Goal: Complete application form: Complete application form

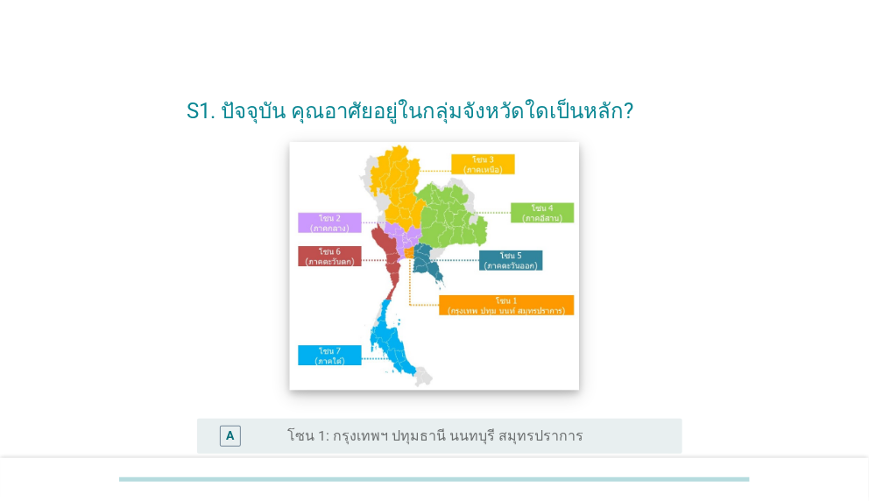
scroll to position [175, 0]
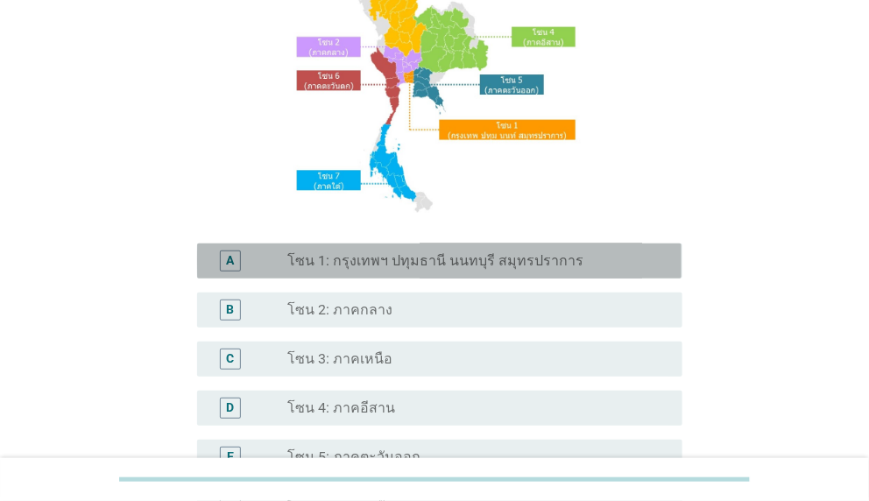
click at [452, 263] on label "โซน 1: กรุงเทพฯ ปทุมธานี นนทบุรี สมุทรปราการ" at bounding box center [435, 261] width 296 height 18
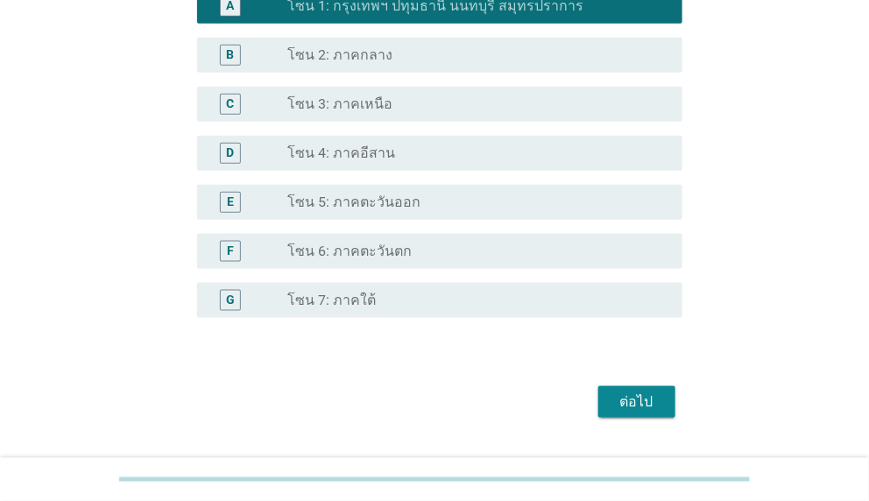
scroll to position [472, 0]
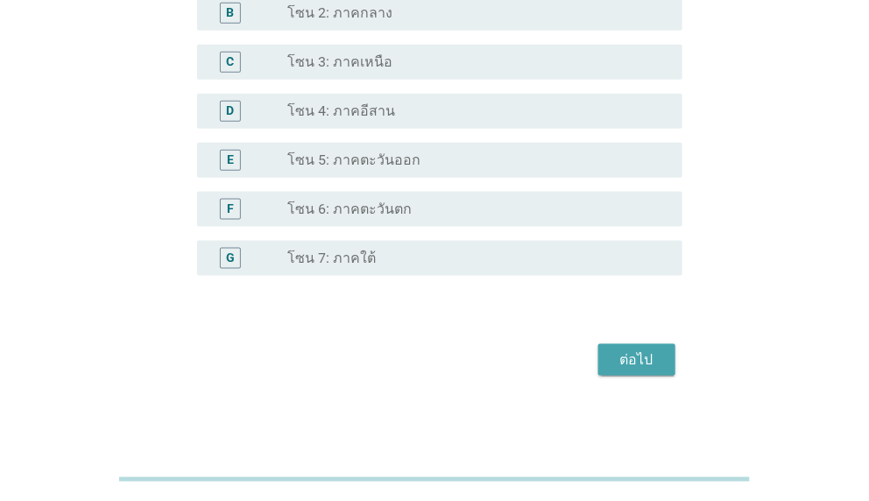
click at [658, 353] on div "ต่อไป" at bounding box center [636, 359] width 49 height 21
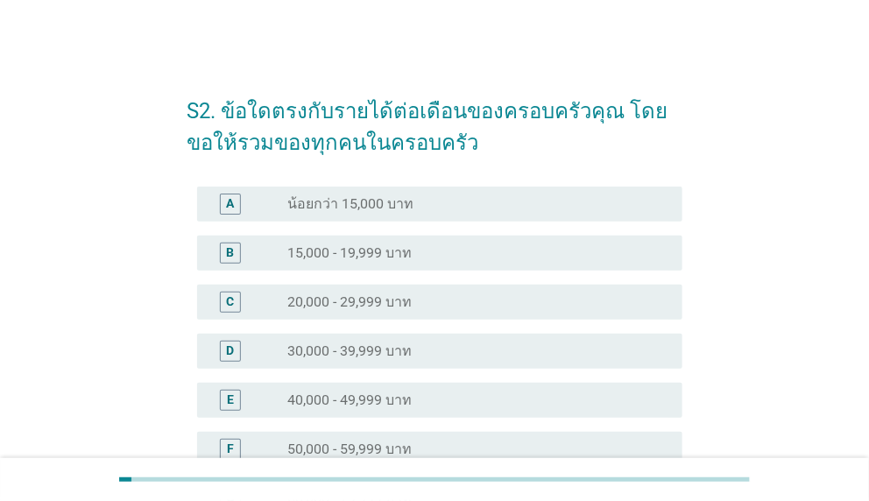
click at [392, 300] on label "20,000 - 29,999 บาท" at bounding box center [349, 302] width 124 height 18
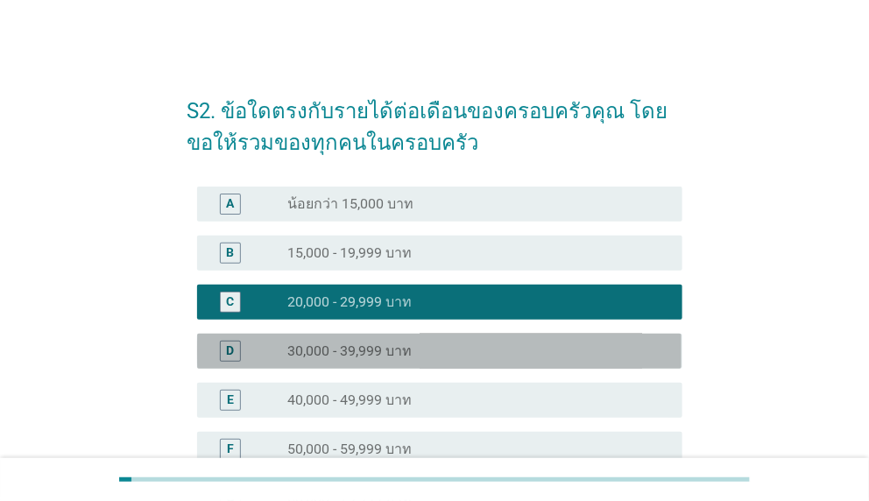
click at [407, 343] on label "30,000 - 39,999 บาท" at bounding box center [349, 351] width 124 height 18
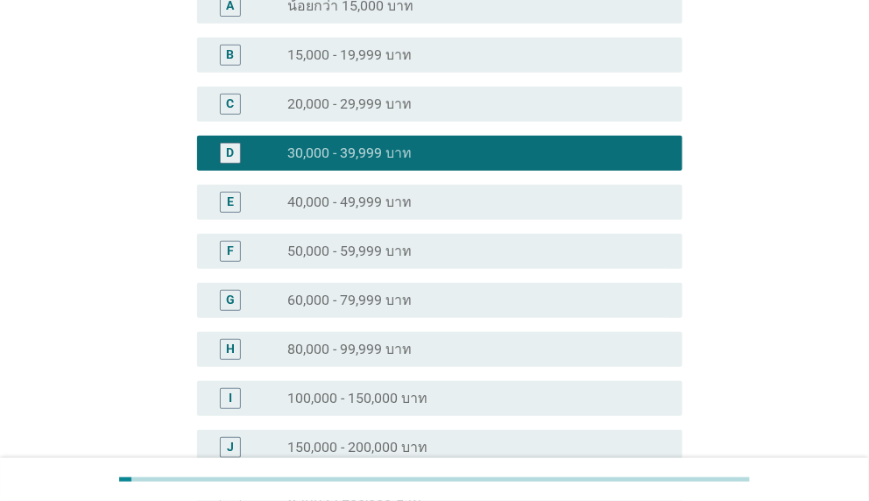
scroll to position [350, 0]
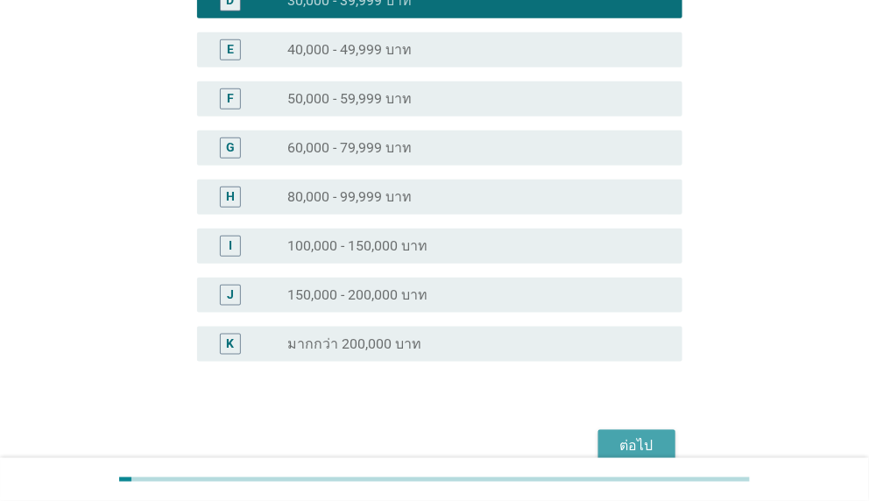
click at [640, 434] on button "ต่อไป" at bounding box center [636, 446] width 77 height 32
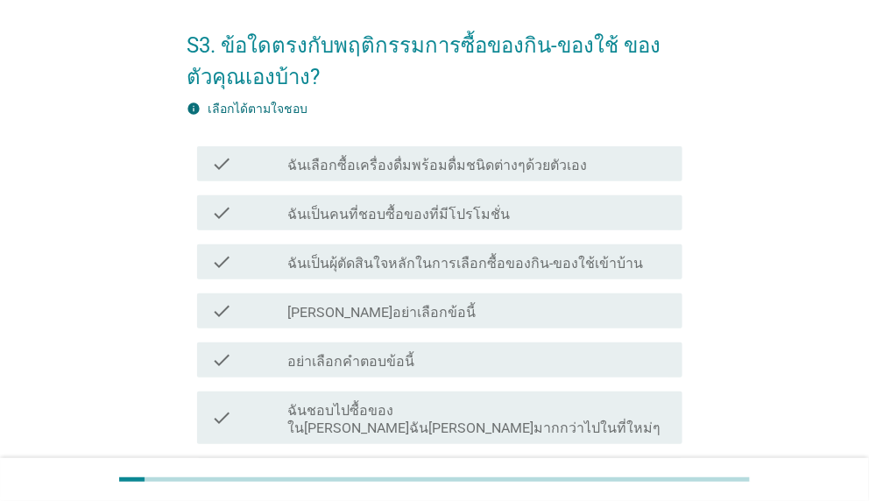
scroll to position [88, 0]
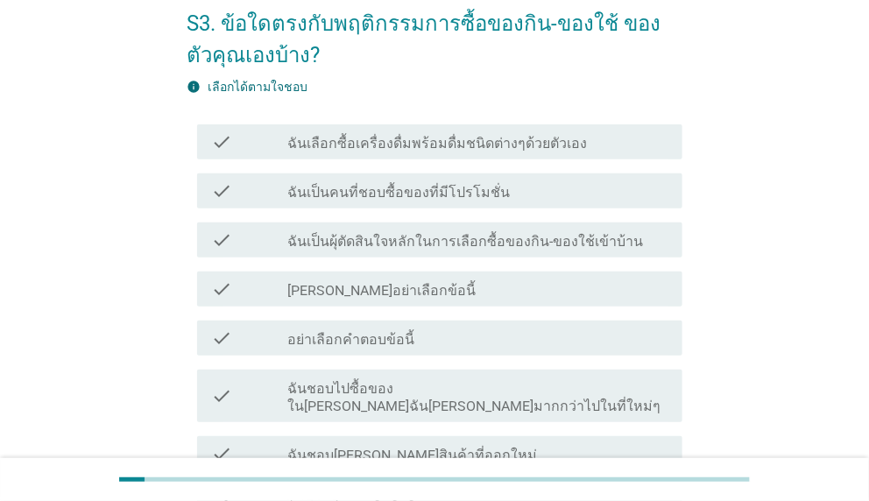
click at [502, 204] on div "check check_box_outline_blank ฉันเป็นคนที่ชอบซื้อของที่มีโปรโมชั่น" at bounding box center [439, 190] width 484 height 35
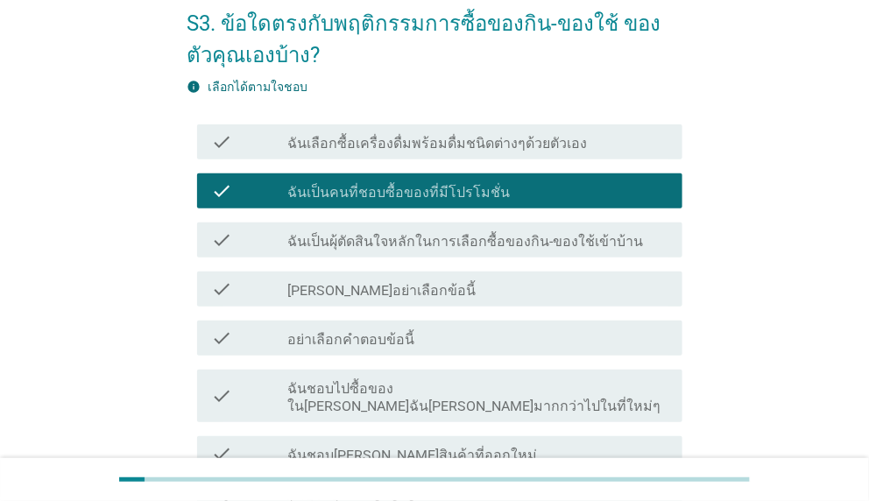
click at [559, 239] on label "ฉันเป็นผุ้ตัดสินใจหลักในการเลือกซื้อของกิน-ของใช้เข้าบ้าน" at bounding box center [465, 242] width 356 height 18
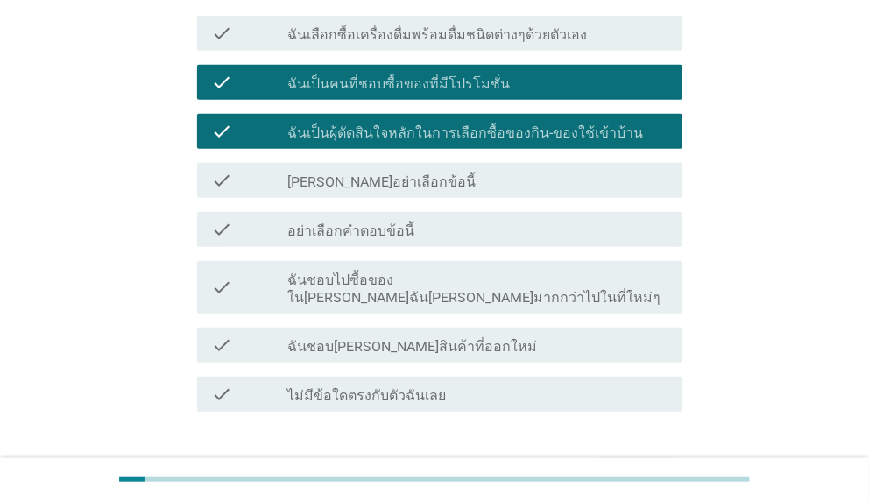
scroll to position [293, 0]
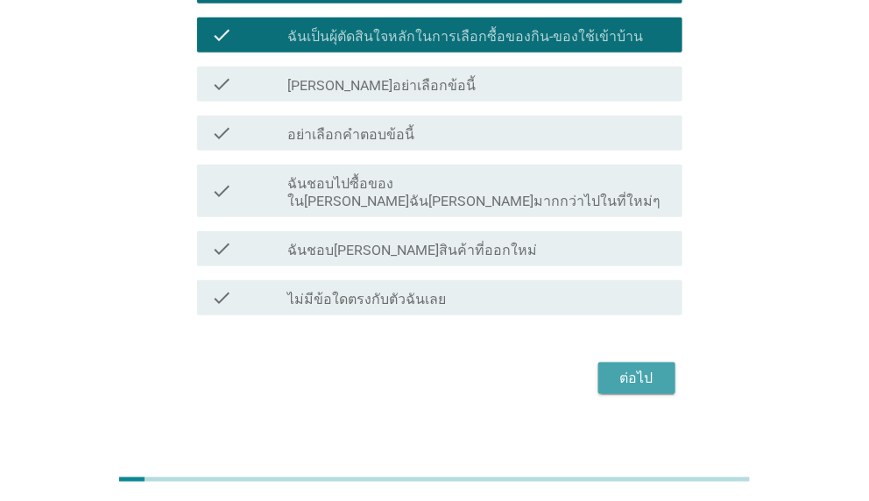
click at [623, 363] on button "ต่อไป" at bounding box center [636, 379] width 77 height 32
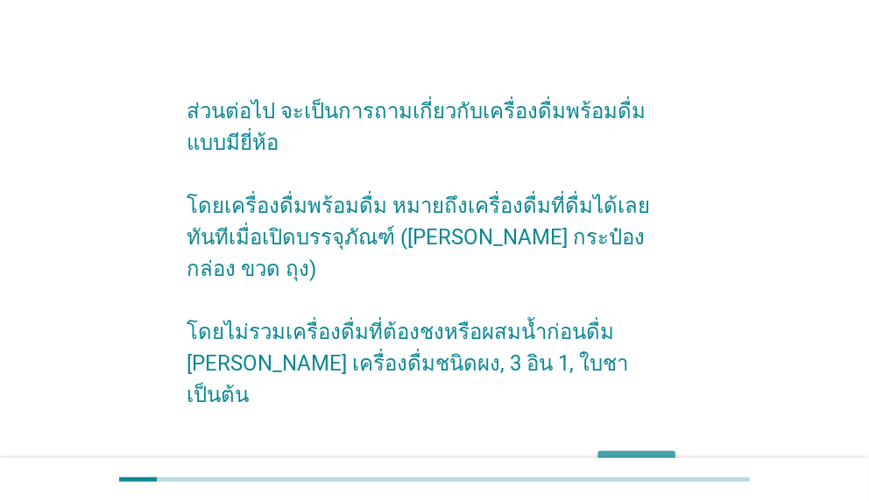
click at [662, 451] on button "ต่อไป" at bounding box center [636, 467] width 77 height 32
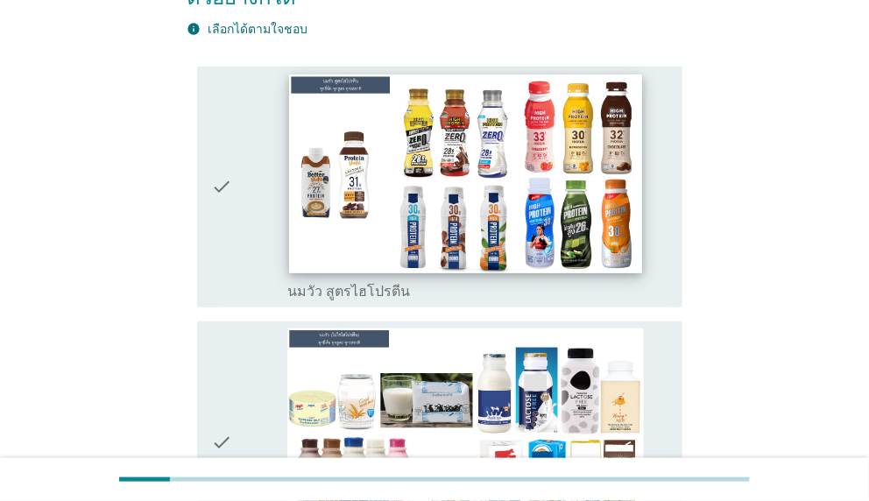
scroll to position [350, 0]
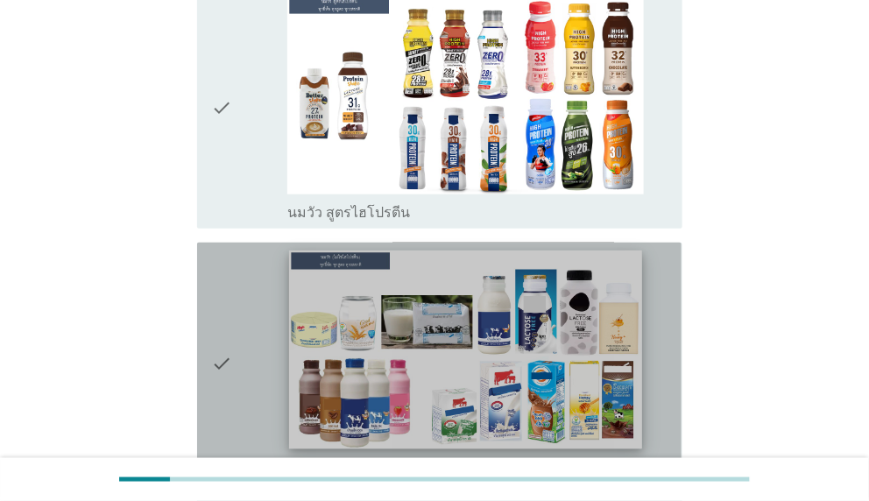
click at [372, 328] on img at bounding box center [465, 349] width 353 height 199
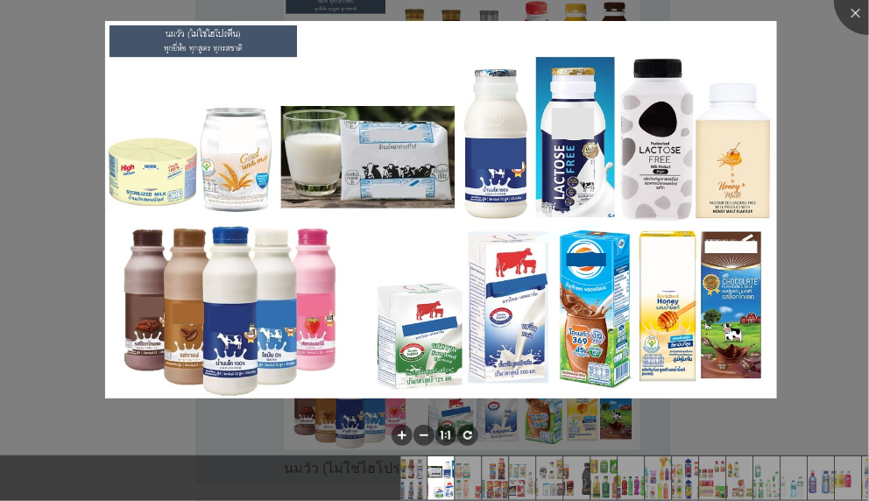
click at [830, 116] on div at bounding box center [434, 250] width 869 height 501
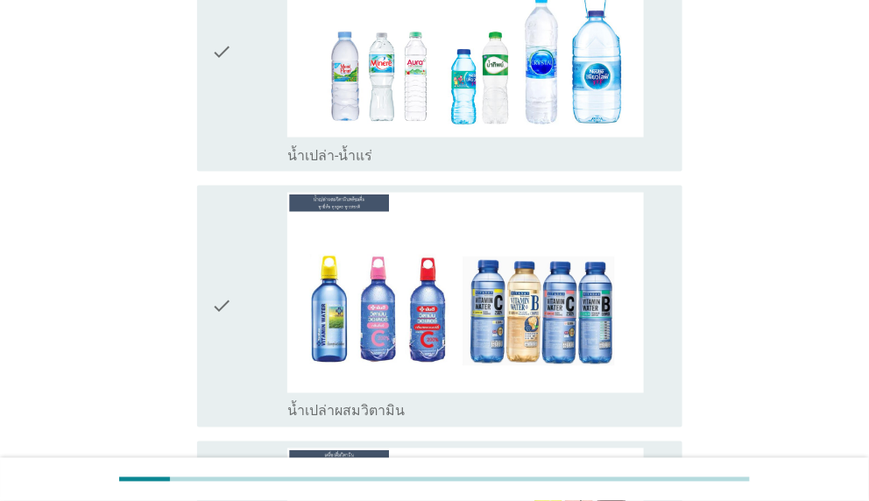
scroll to position [3792, 0]
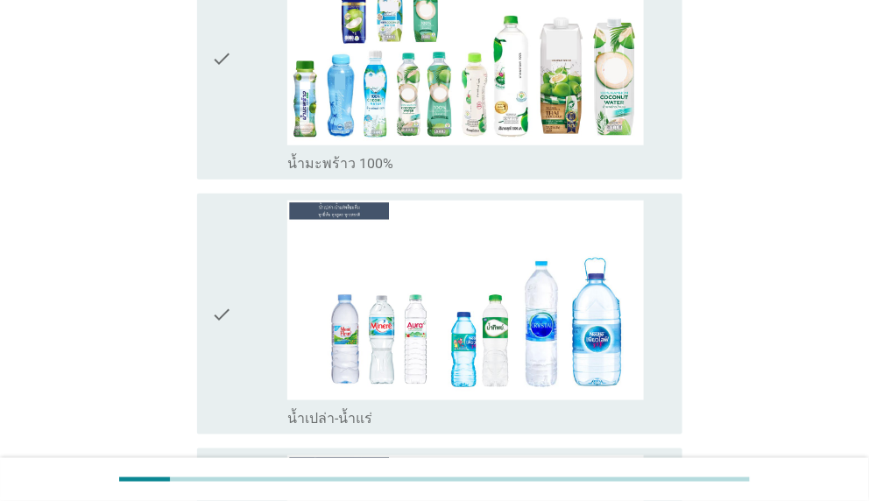
click at [224, 234] on icon "check" at bounding box center [221, 315] width 21 height 228
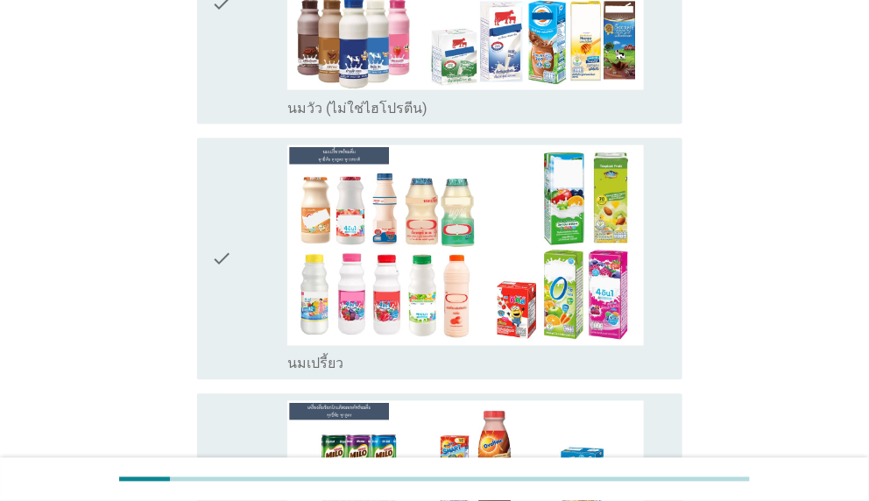
scroll to position [552, 0]
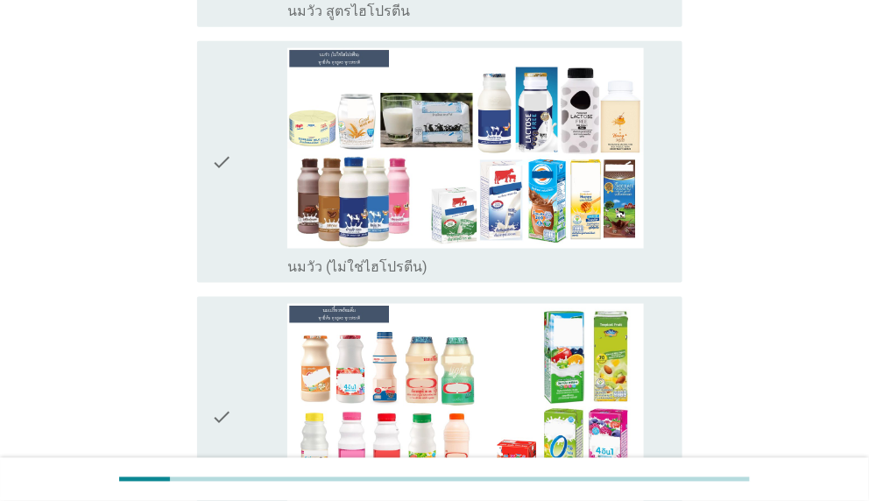
click at [229, 133] on icon "check" at bounding box center [221, 162] width 21 height 228
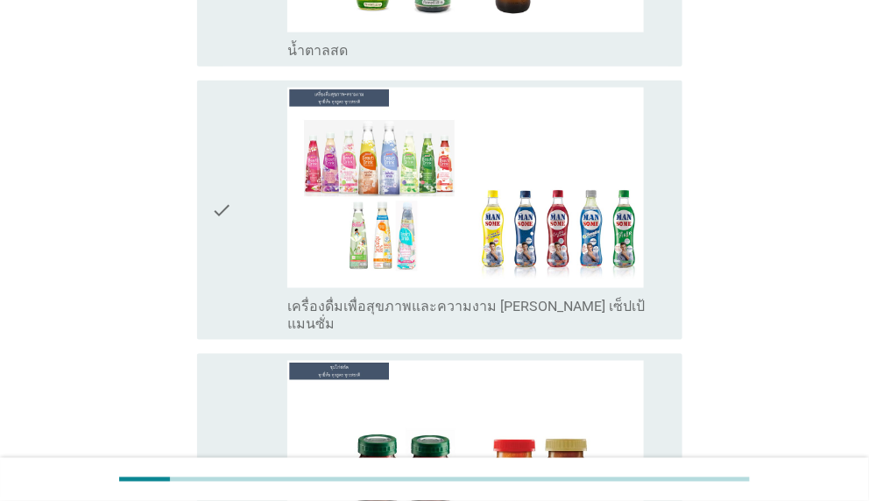
scroll to position [6157, 0]
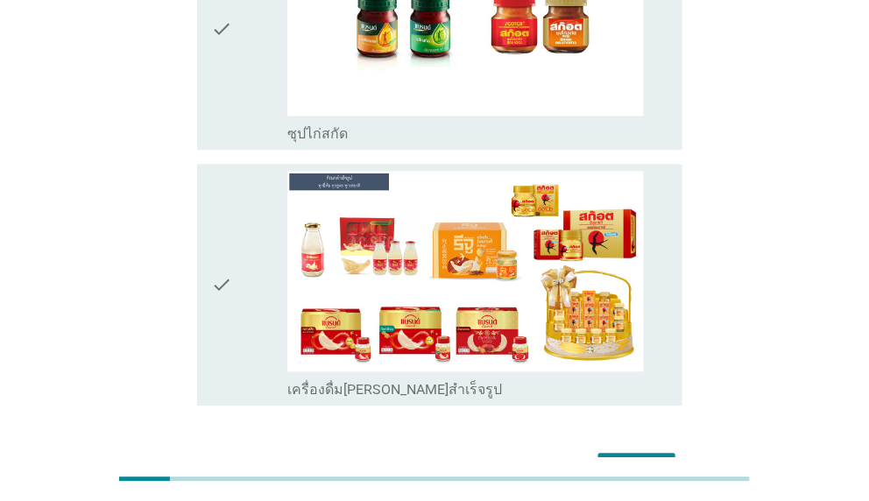
click at [624, 458] on div "ต่อไป" at bounding box center [636, 468] width 49 height 21
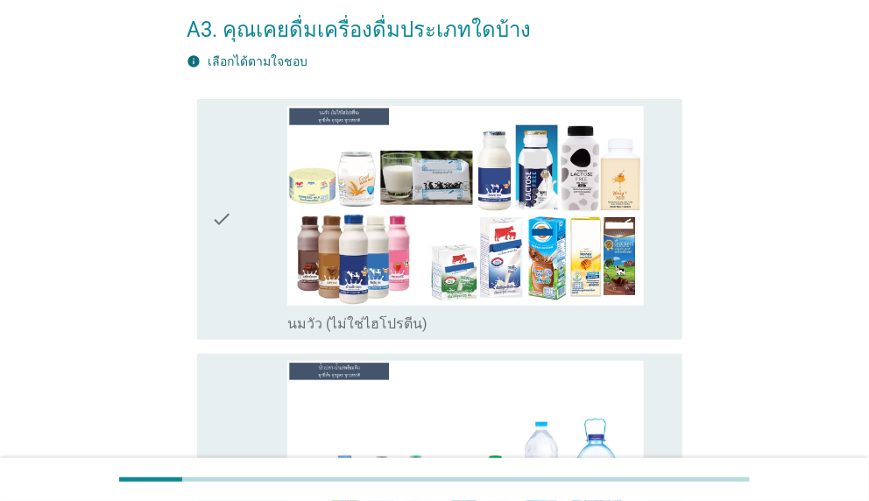
scroll to position [175, 0]
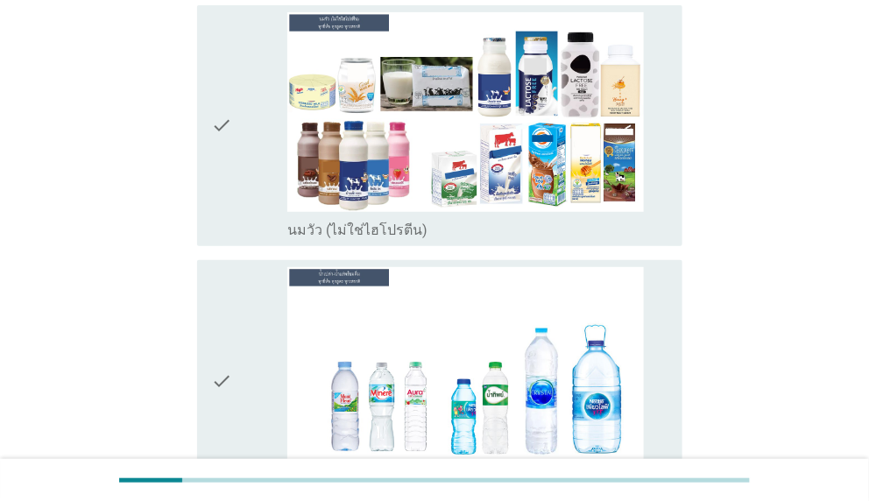
click at [229, 118] on icon "check" at bounding box center [221, 126] width 21 height 228
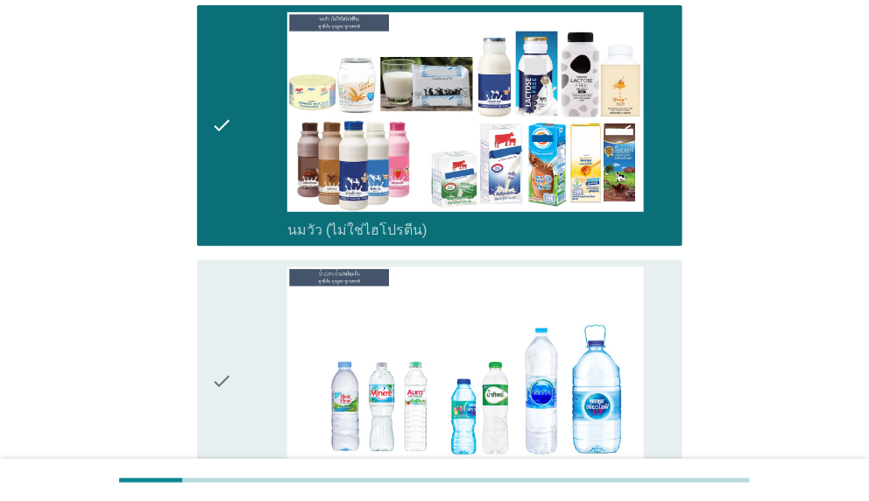
click at [195, 374] on div "check check_box_outline_blank น้ำเปล่า-น้ำแร่" at bounding box center [434, 381] width 495 height 256
click at [208, 368] on div "check check_box_outline_blank น้ำเปล่า-น้ำแร่" at bounding box center [439, 381] width 484 height 242
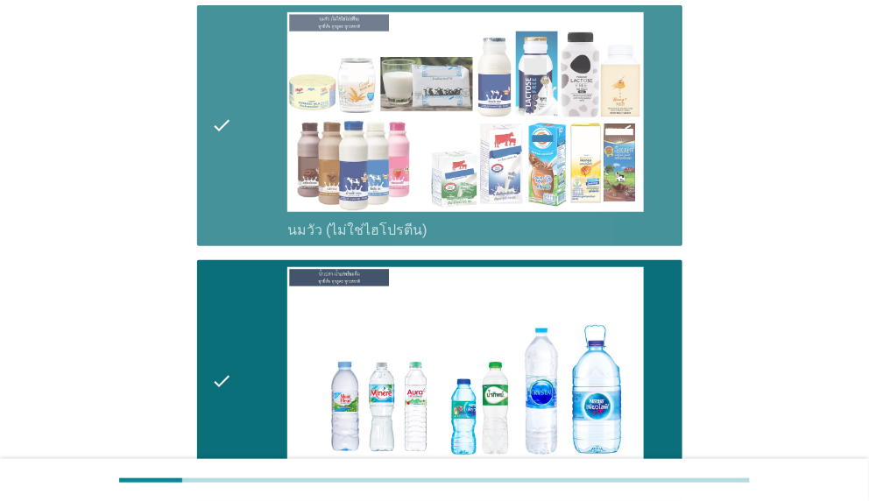
click at [255, 149] on div "check" at bounding box center [249, 126] width 76 height 228
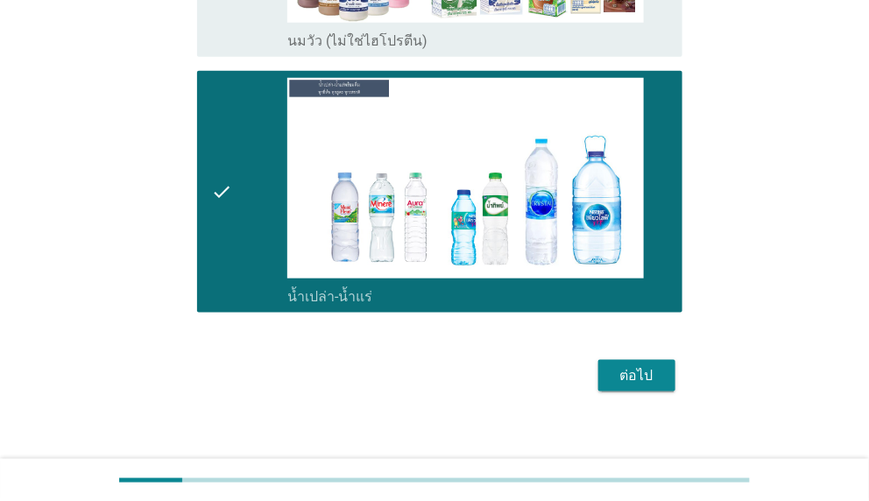
scroll to position [379, 0]
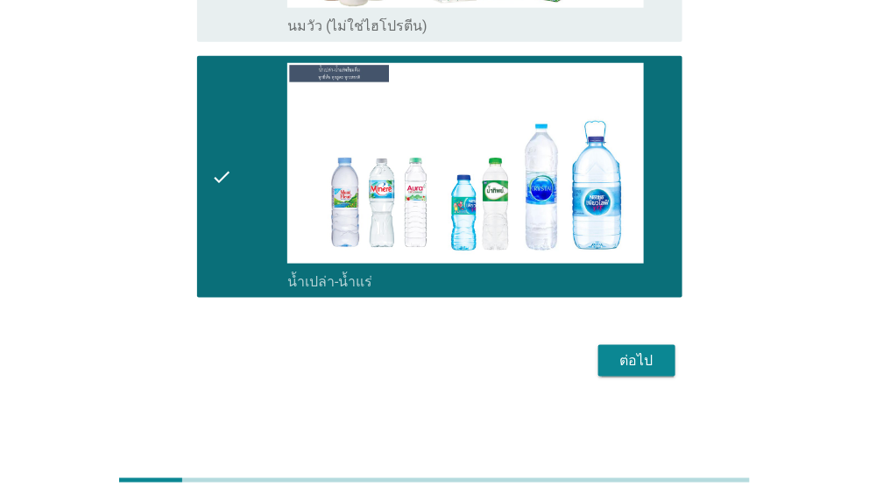
click at [657, 361] on div "ต่อไป" at bounding box center [636, 360] width 49 height 21
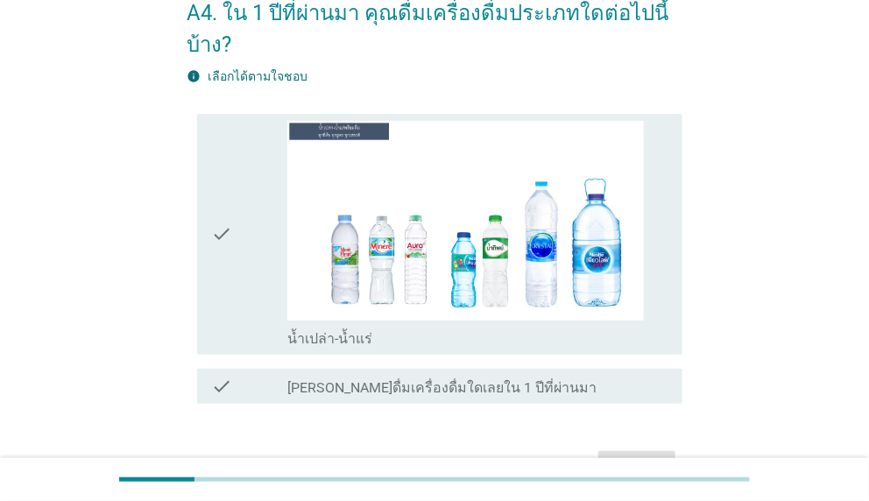
scroll to position [175, 0]
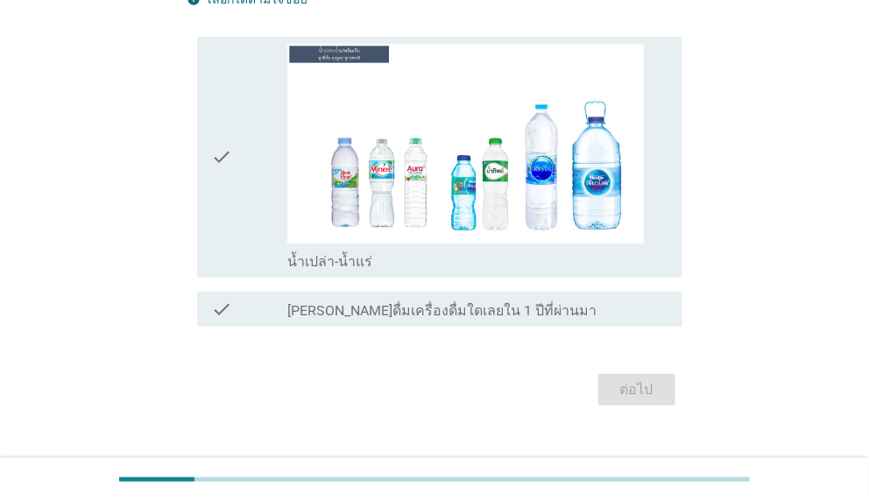
click at [246, 186] on div "check" at bounding box center [249, 158] width 76 height 228
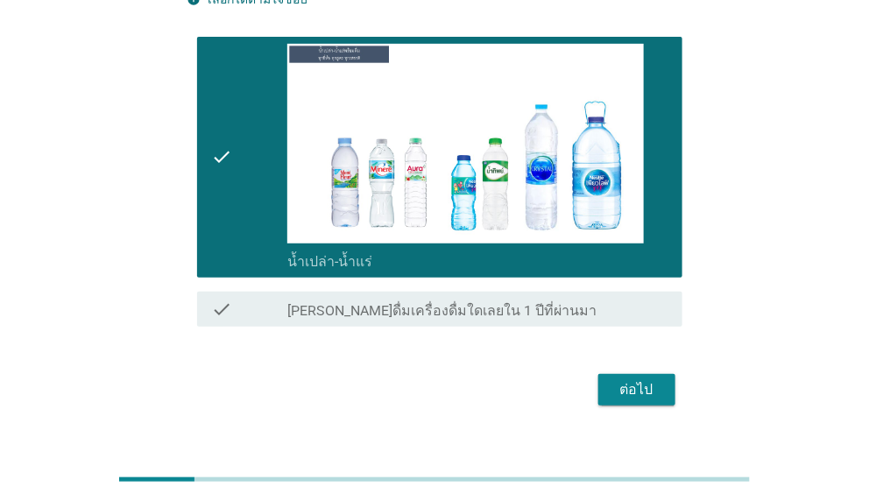
click at [634, 391] on div "ต่อไป" at bounding box center [636, 389] width 49 height 21
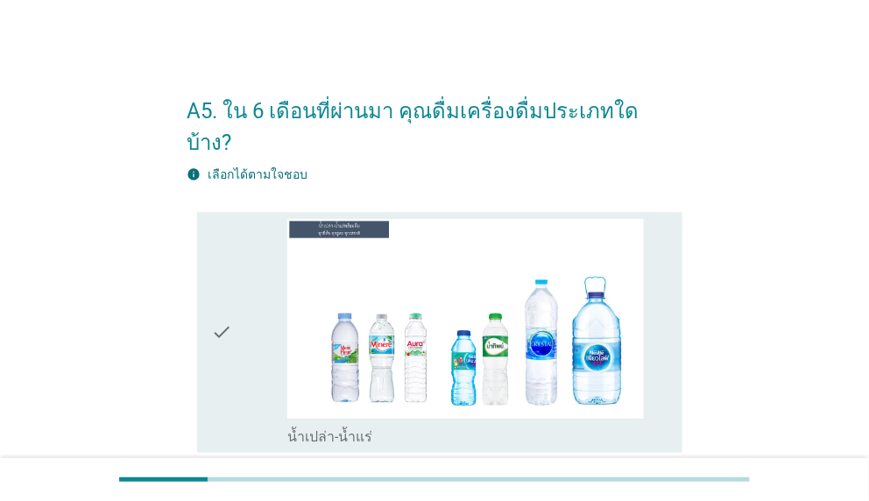
click at [222, 273] on icon "check" at bounding box center [221, 333] width 21 height 228
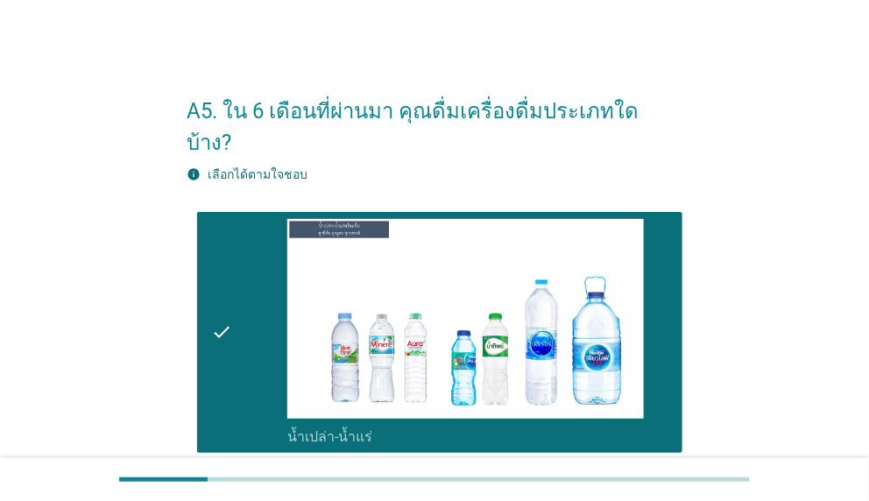
scroll to position [173, 0]
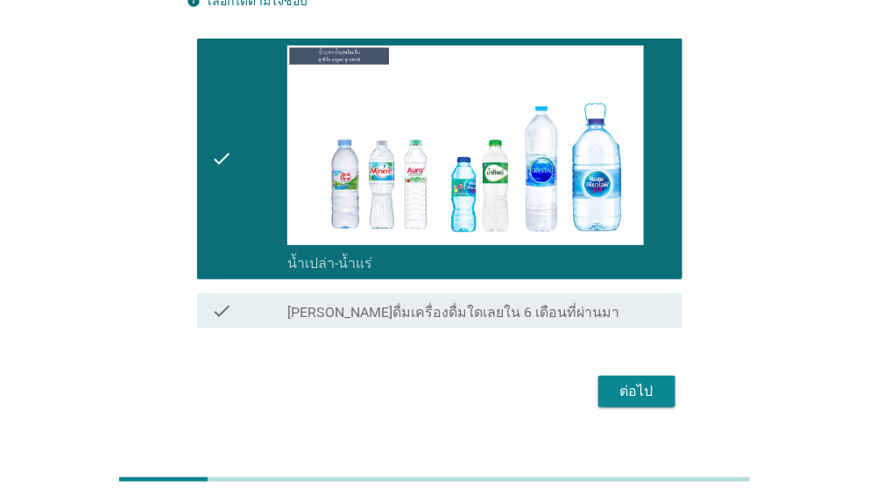
click at [684, 363] on div "A5. ใน 6 เดือนที่ผ่านมา คุณดื่มเครื่องดื่มประเภทใดบ้าง? info เลือกได้ตามใจชอบ c…" at bounding box center [434, 159] width 523 height 537
click at [661, 376] on button "ต่อไป" at bounding box center [636, 392] width 77 height 32
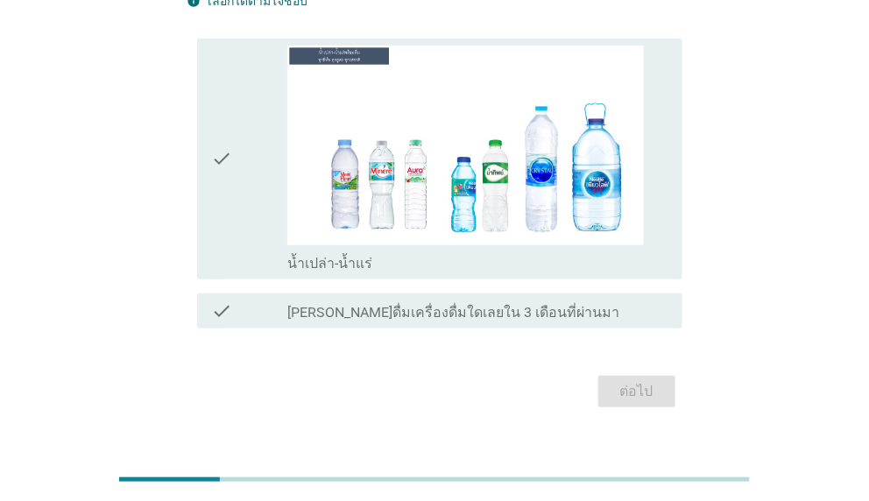
click at [250, 160] on div "check" at bounding box center [249, 160] width 76 height 228
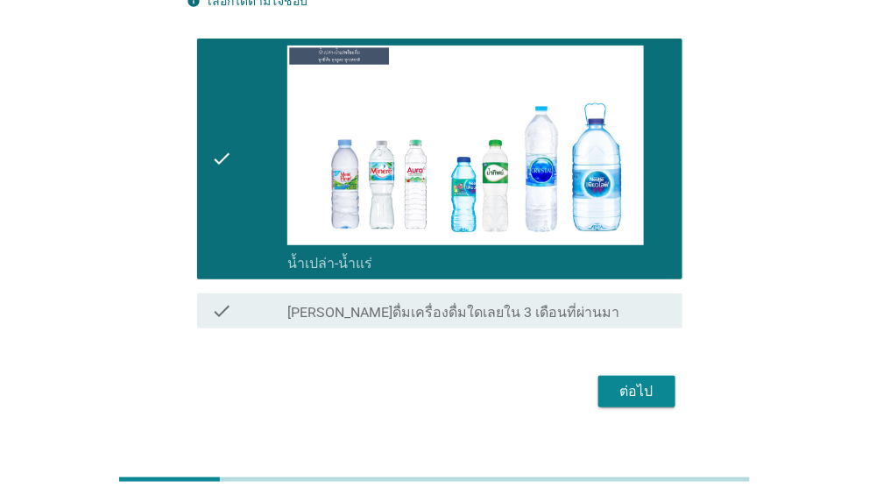
click at [648, 381] on div "ต่อไป" at bounding box center [636, 391] width 49 height 21
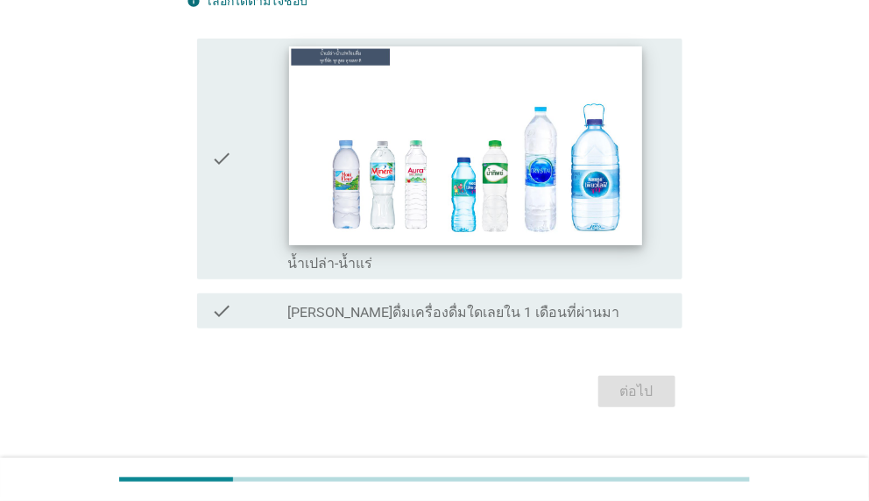
scroll to position [0, 0]
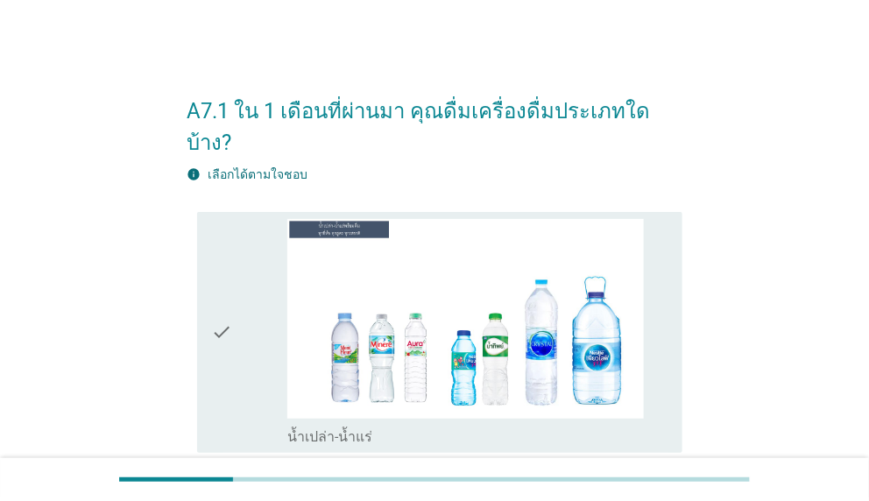
click at [242, 282] on div "check" at bounding box center [249, 333] width 76 height 228
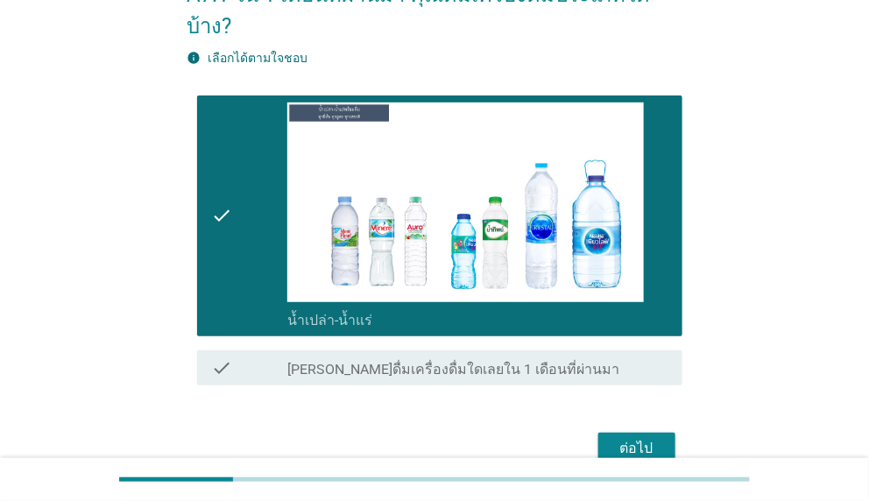
scroll to position [173, 0]
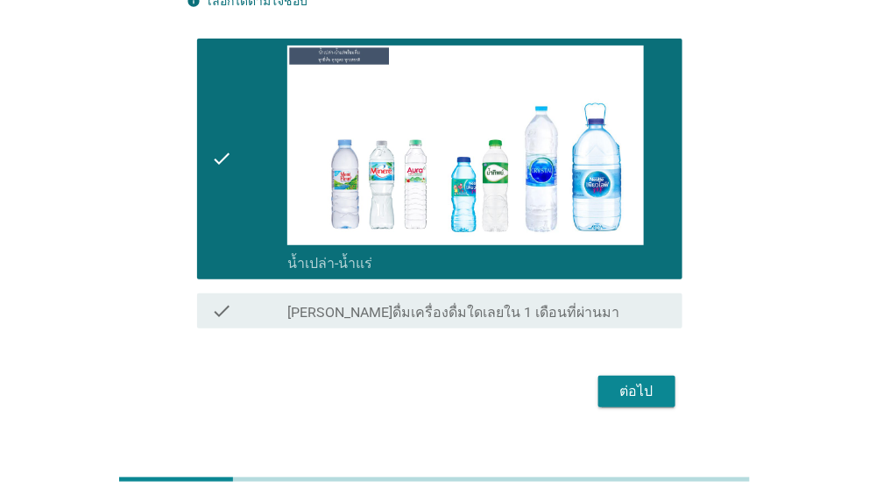
click at [627, 381] on div "ต่อไป" at bounding box center [636, 391] width 49 height 21
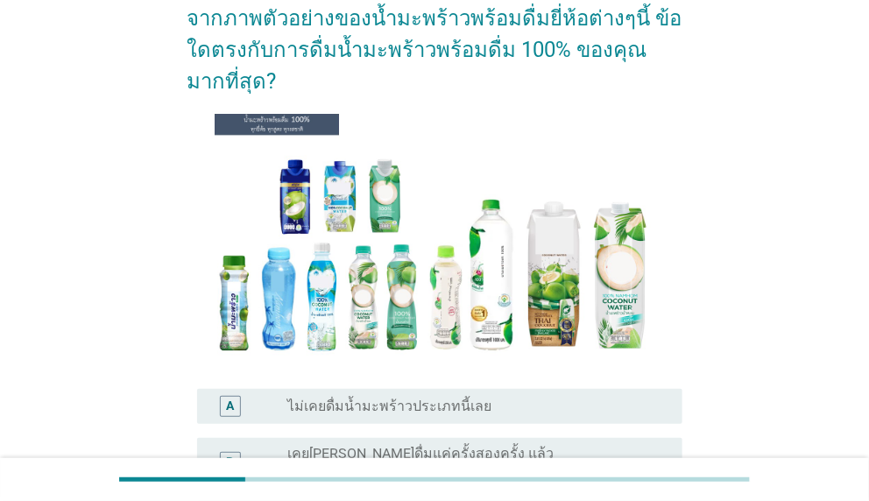
scroll to position [263, 0]
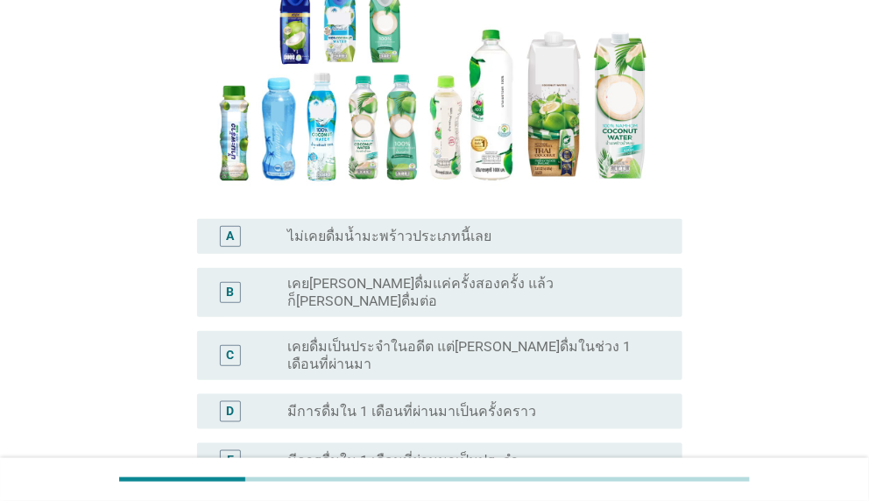
click at [425, 403] on label "มีการดื่มใน 1 เดือนที่ผ่านมาเป็นครั้งคราว" at bounding box center [411, 412] width 249 height 18
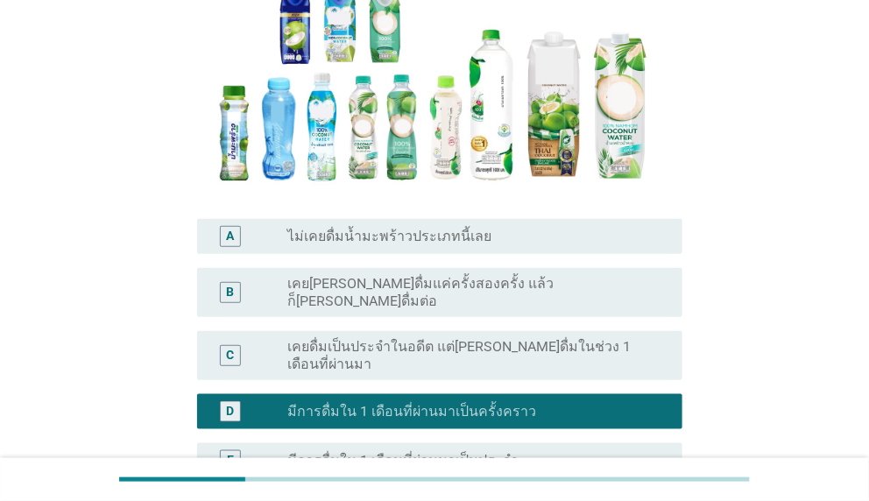
scroll to position [405, 0]
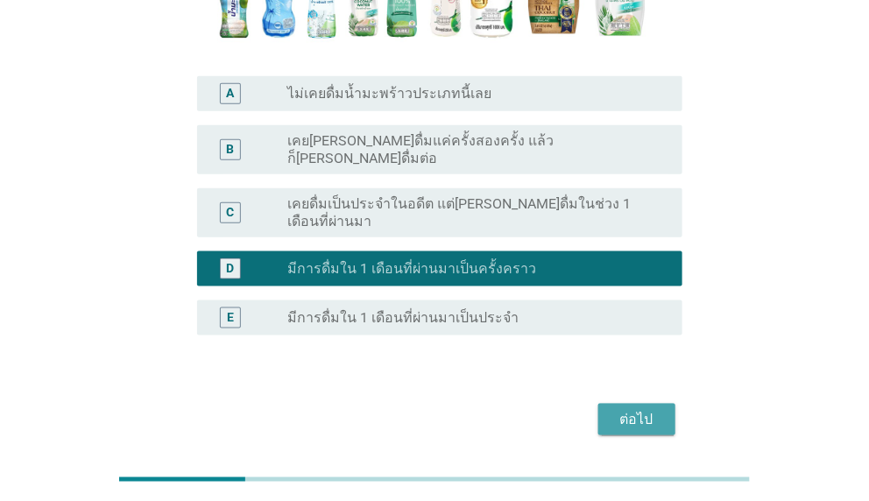
click at [640, 409] on div "ต่อไป" at bounding box center [636, 419] width 49 height 21
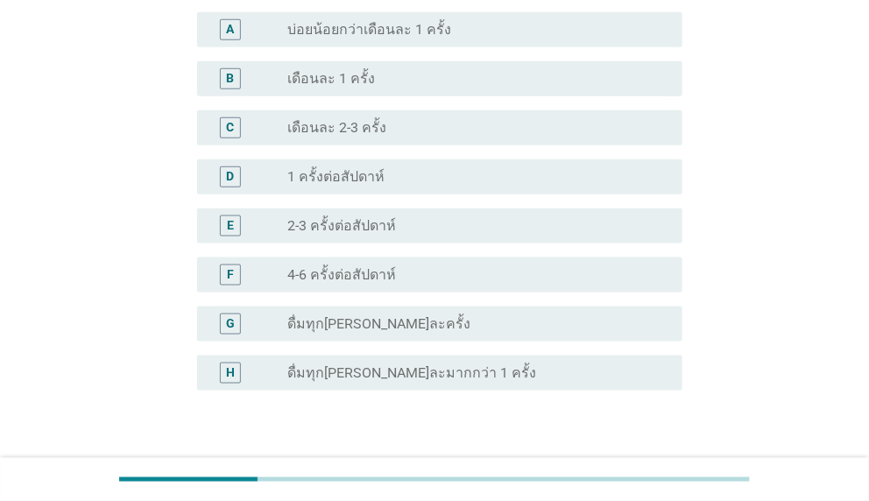
scroll to position [350, 0]
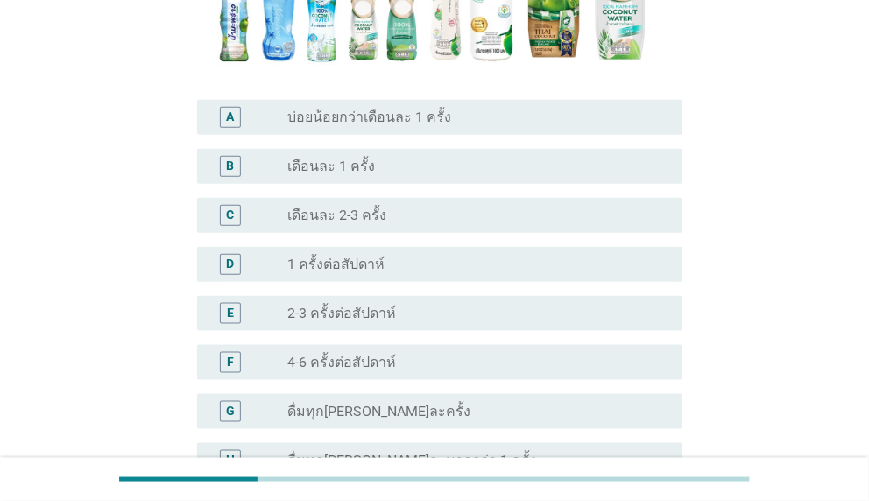
click at [390, 171] on div "radio_button_unchecked เดือนละ 1 ครั้ง" at bounding box center [470, 167] width 366 height 18
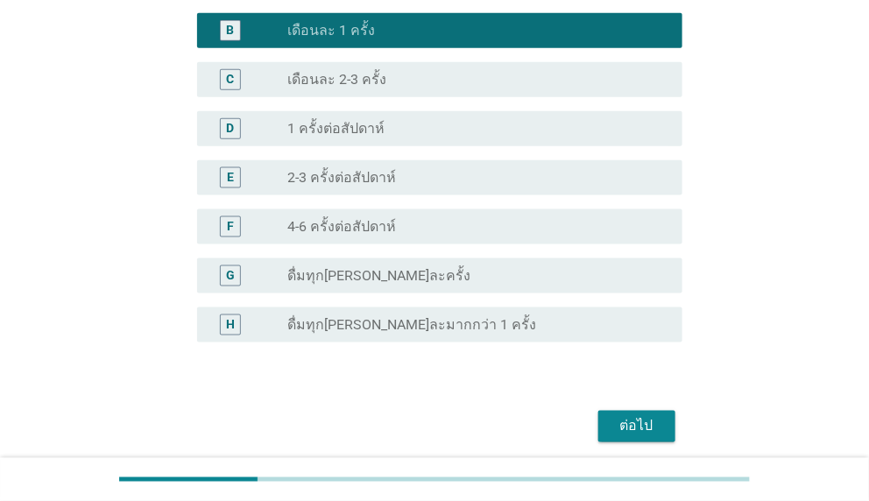
scroll to position [553, 0]
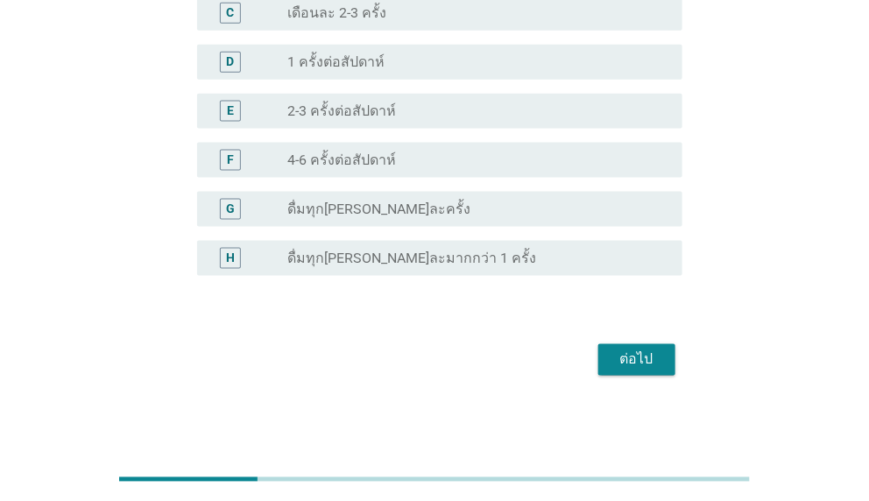
click at [662, 365] on button "ต่อไป" at bounding box center [636, 360] width 77 height 32
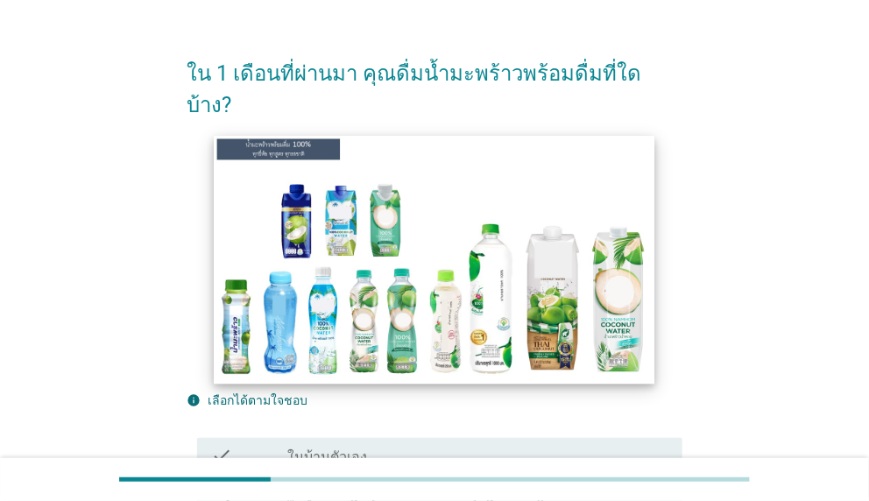
scroll to position [350, 0]
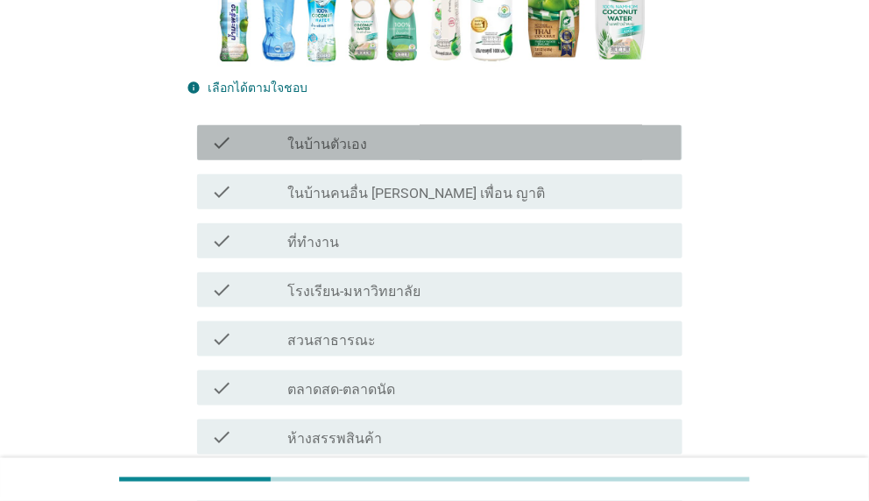
click at [372, 125] on div "check check_box_outline_blank ในบ้านตัวเอง" at bounding box center [439, 142] width 484 height 35
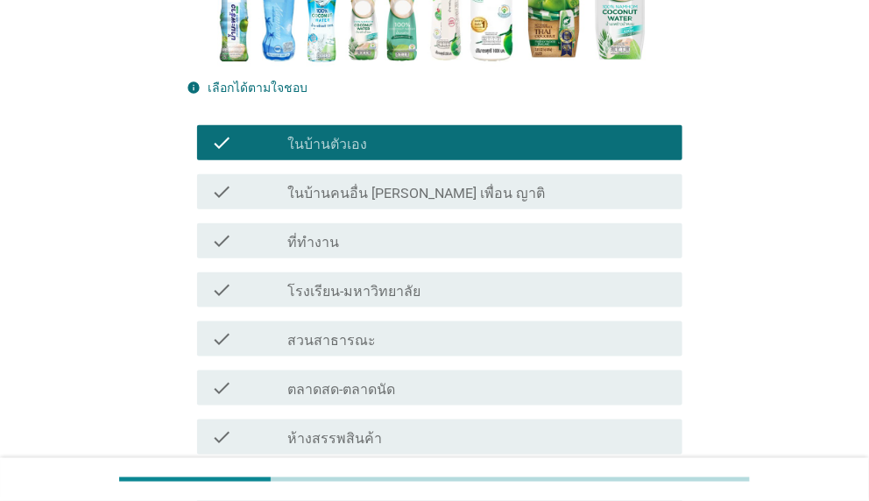
scroll to position [438, 0]
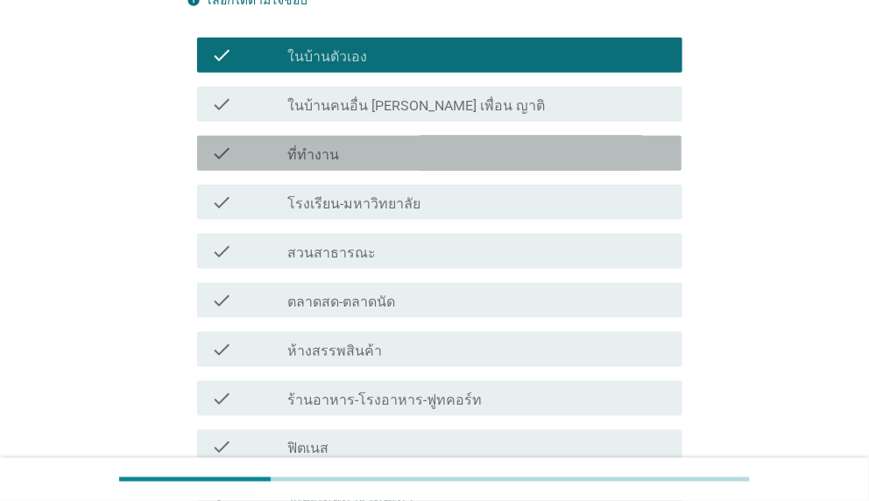
drag, startPoint x: 406, startPoint y: 131, endPoint x: 452, endPoint y: 201, distance: 83.6
click at [406, 143] on div "check_box_outline_blank ที่ทำงาน" at bounding box center [477, 153] width 380 height 21
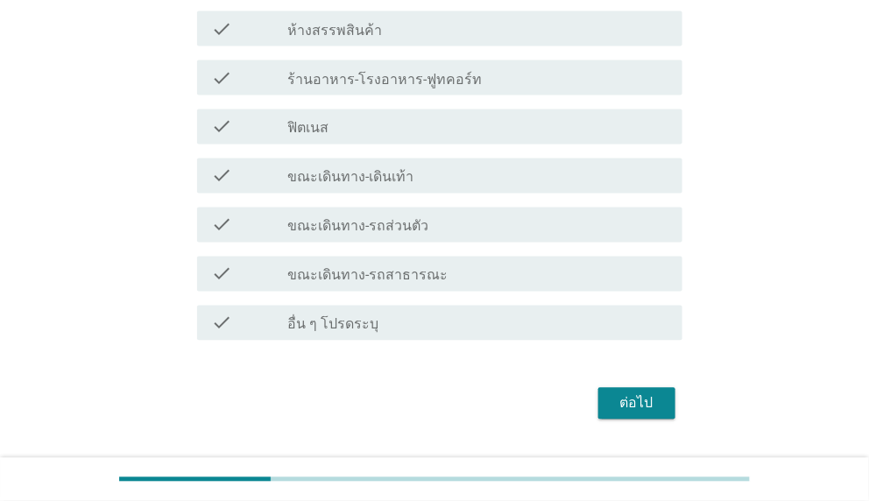
scroll to position [771, 0]
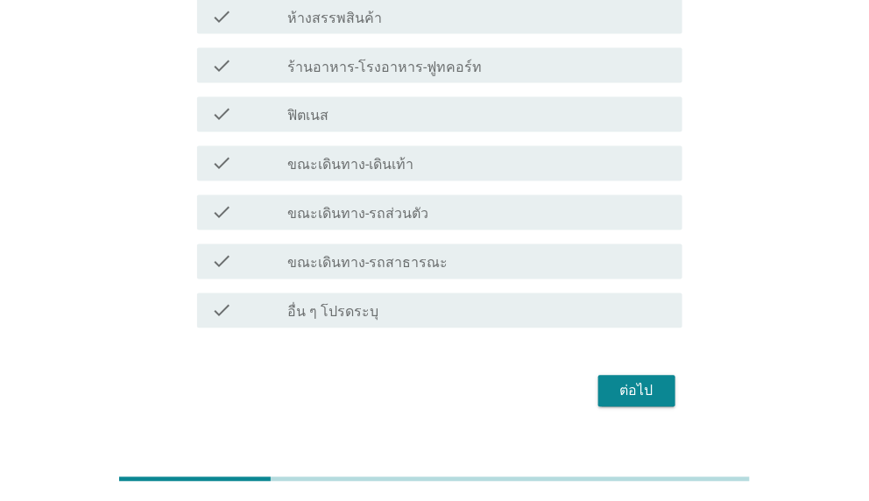
click at [648, 376] on button "ต่อไป" at bounding box center [636, 392] width 77 height 32
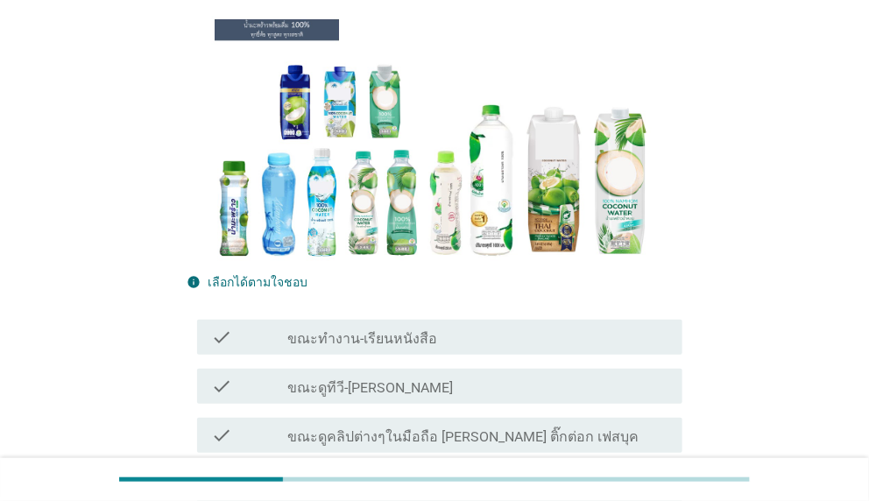
scroll to position [438, 0]
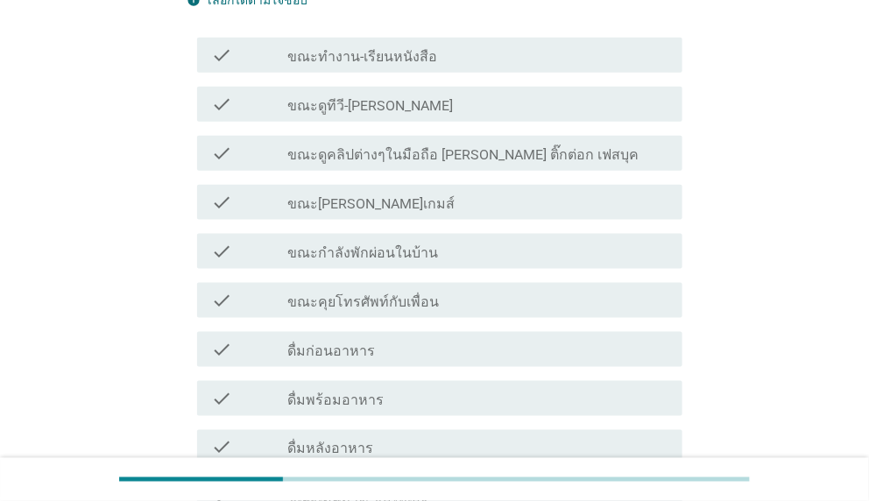
click at [384, 111] on div "check_box_outline_blank ขณะดูทีวี-[PERSON_NAME]" at bounding box center [477, 104] width 380 height 21
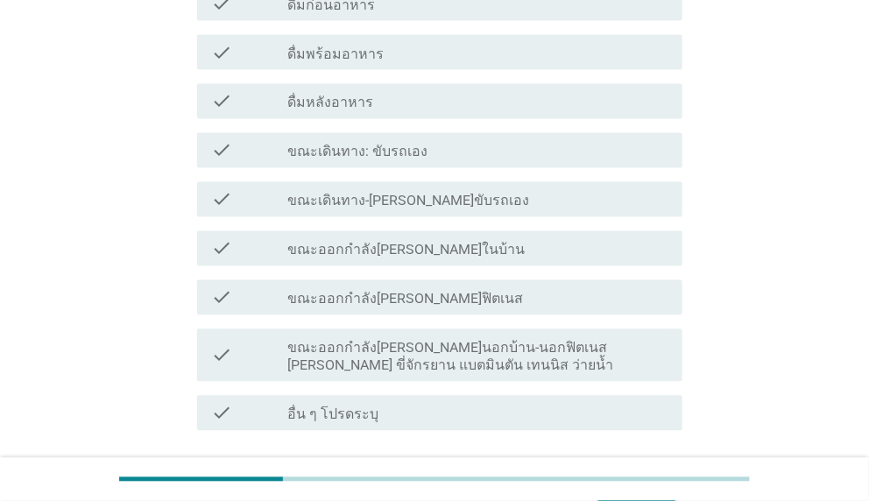
scroll to position [918, 0]
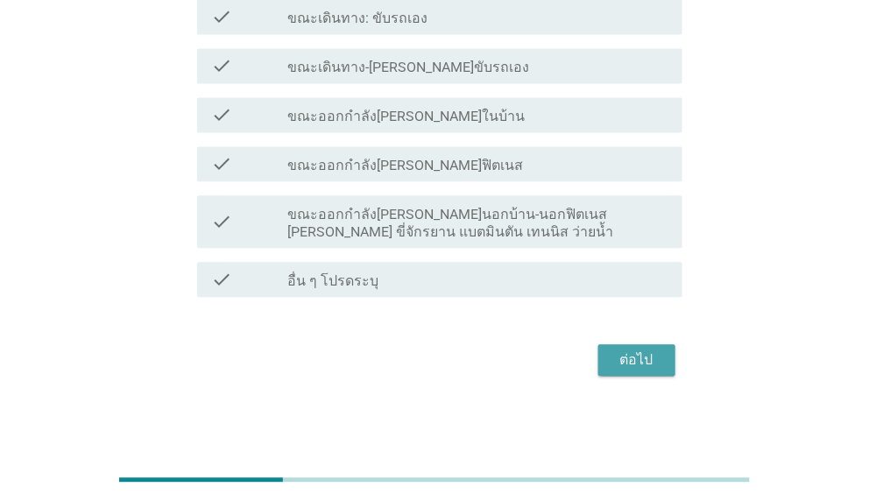
click at [641, 366] on div "ต่อไป" at bounding box center [636, 359] width 49 height 21
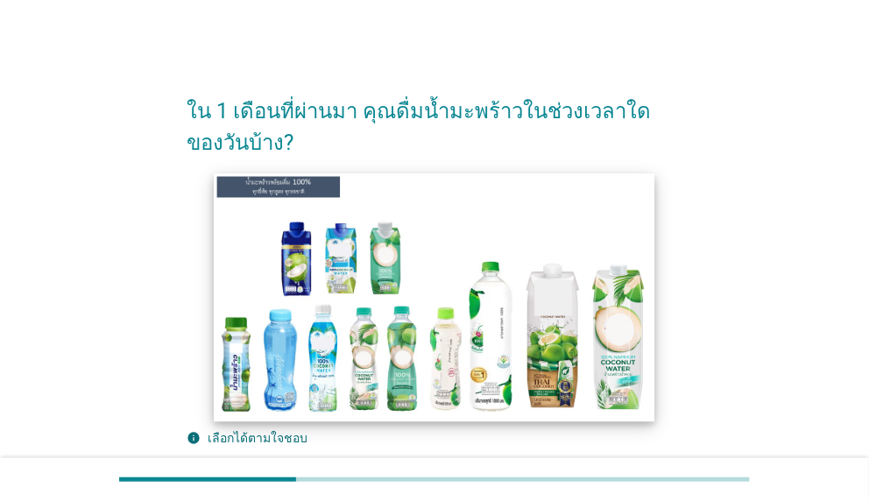
scroll to position [0, 0]
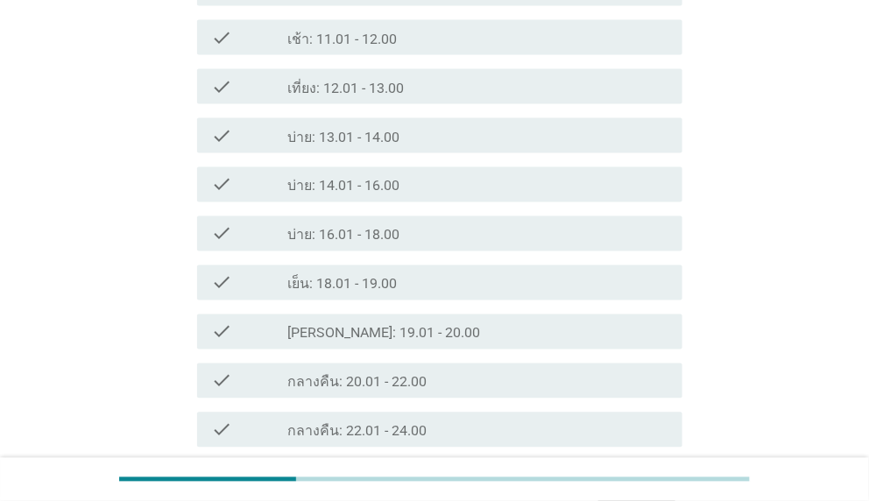
click at [401, 198] on div "check check_box_outline_blank บ่าย: 14.01 - 16.00" at bounding box center [439, 184] width 484 height 35
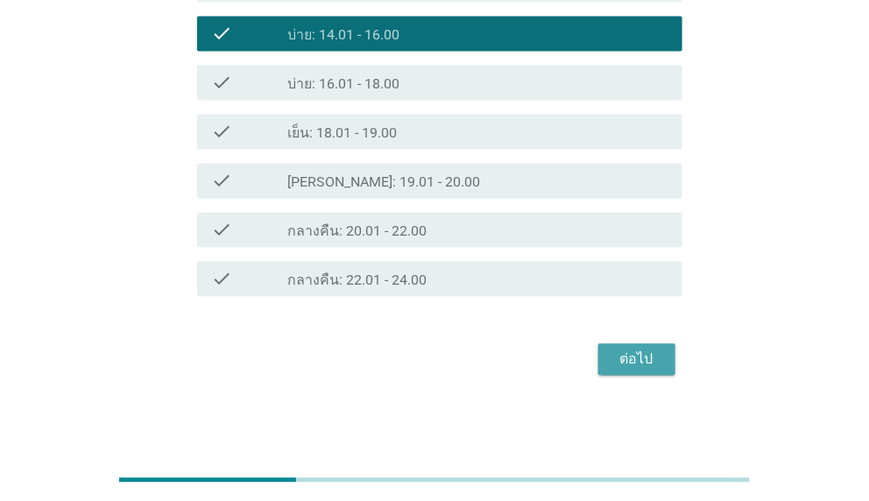
click at [631, 364] on div "ต่อไป" at bounding box center [636, 359] width 49 height 21
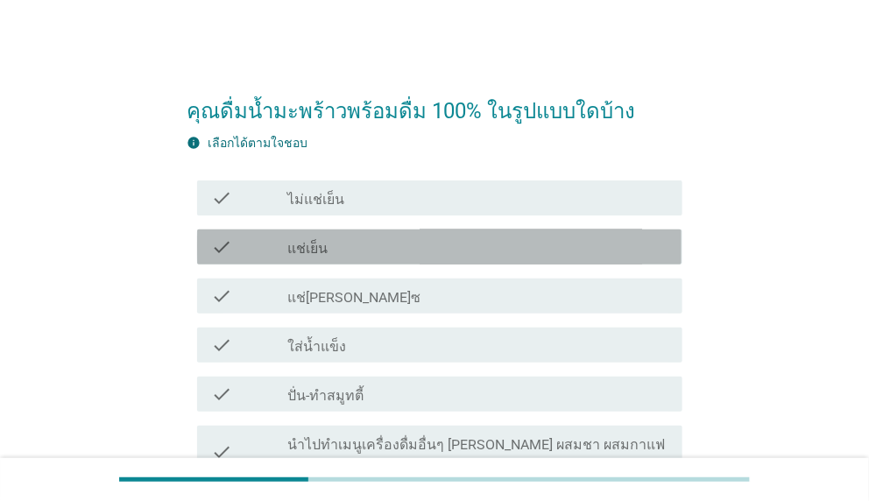
drag, startPoint x: 380, startPoint y: 251, endPoint x: 387, endPoint y: 261, distance: 11.9
click at [381, 250] on div "check_box_outline_blank แช่เย็น" at bounding box center [477, 246] width 380 height 21
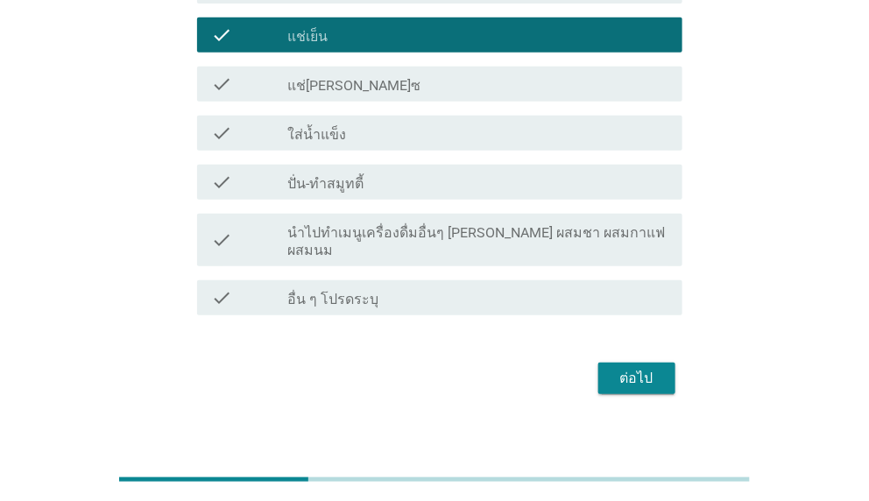
click at [650, 368] on div "ต่อไป" at bounding box center [636, 378] width 49 height 21
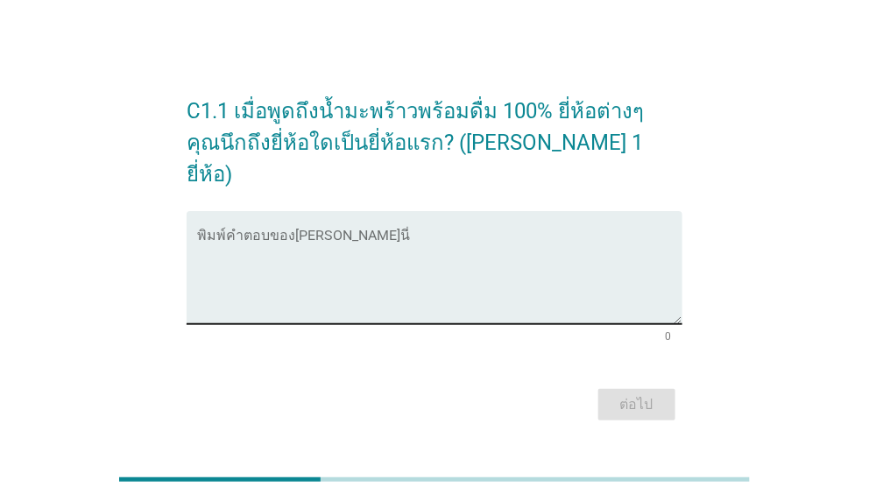
click at [270, 263] on textarea "พิมพ์คำตอบของคุณ ที่นี่" at bounding box center [439, 278] width 484 height 92
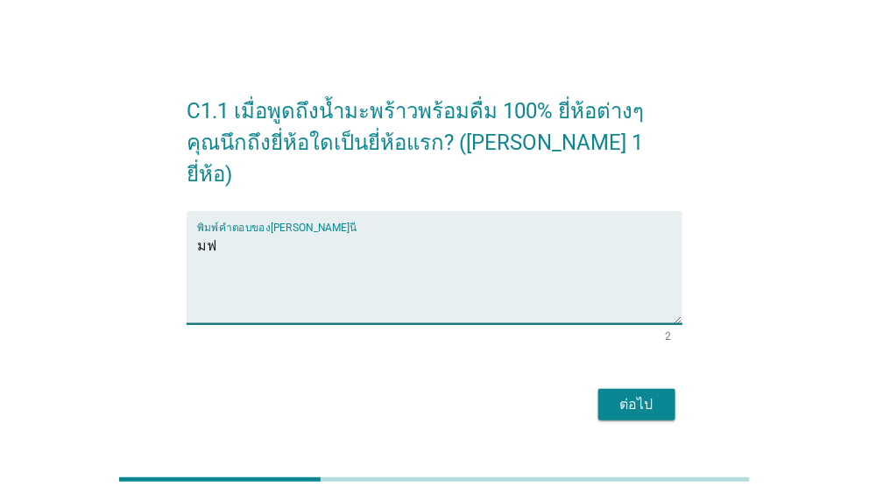
type textarea "ม"
type textarea "malee"
click at [635, 394] on div "ต่อไป" at bounding box center [636, 404] width 49 height 21
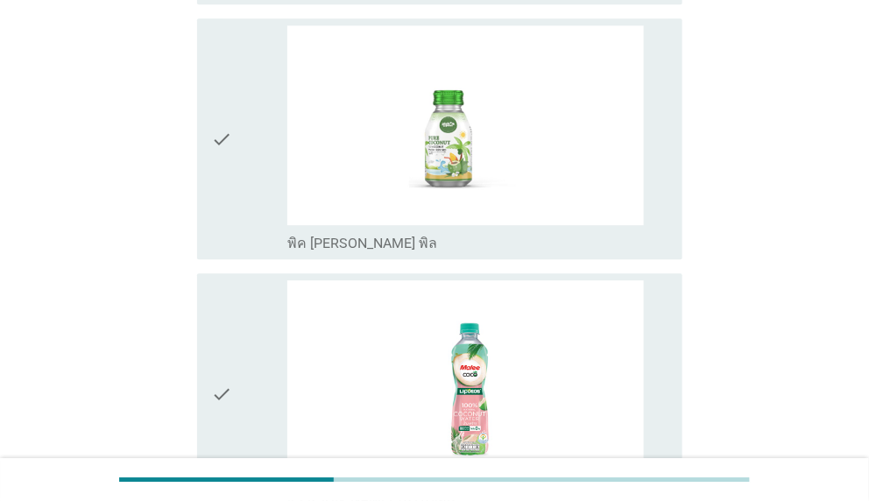
scroll to position [1314, 0]
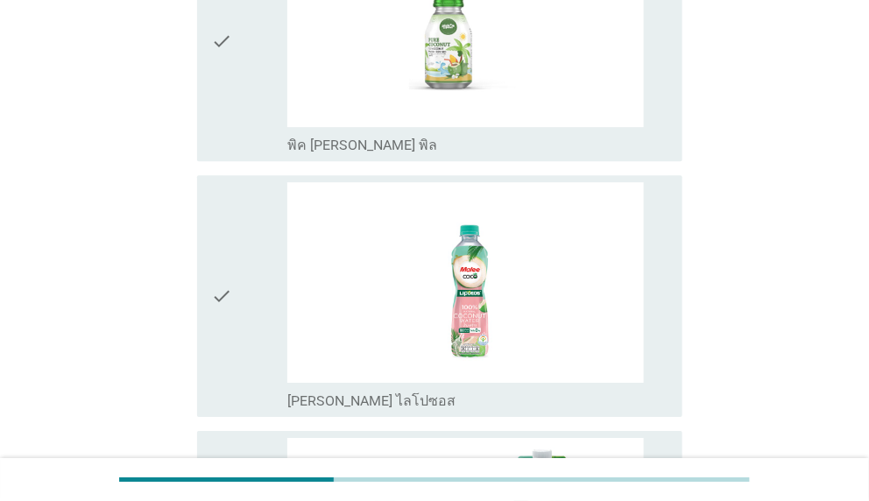
click at [193, 292] on div "check check_box_outline_blank [PERSON_NAME] ไลโปซอส" at bounding box center [434, 296] width 495 height 256
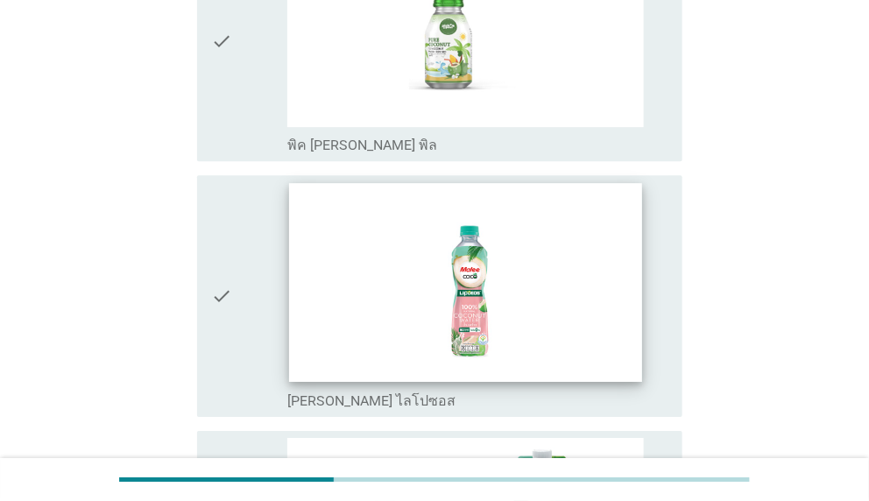
click at [288, 291] on div "check_box_outline_blank [PERSON_NAME] ไลโปซอส" at bounding box center [477, 296] width 380 height 228
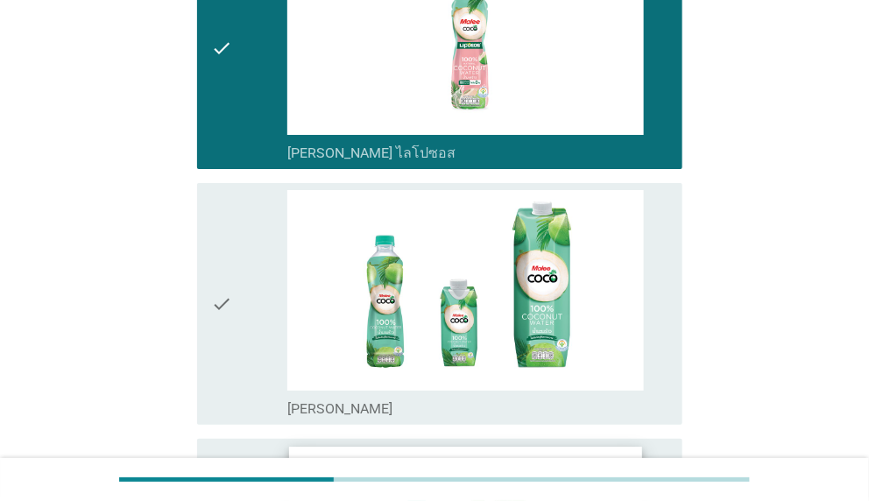
scroll to position [1839, 0]
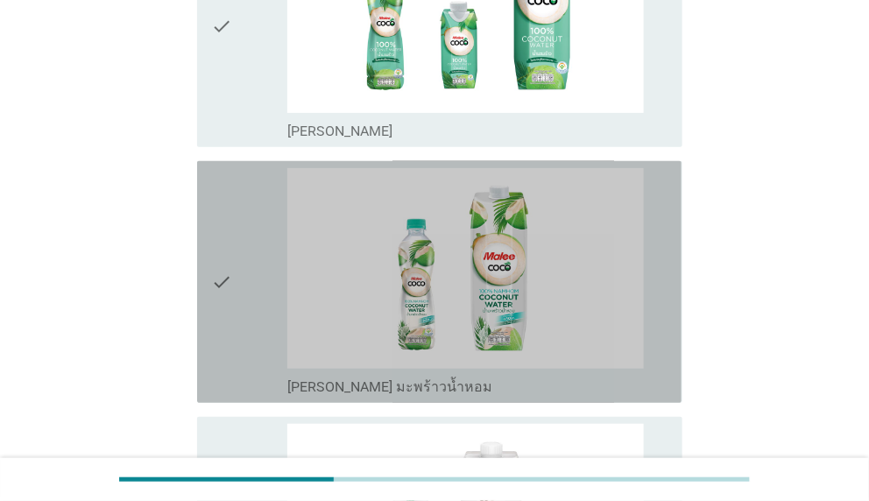
click at [209, 282] on div "check check_box_outline_blank [PERSON_NAME] มะพร้าวน้ำหอม" at bounding box center [439, 282] width 484 height 242
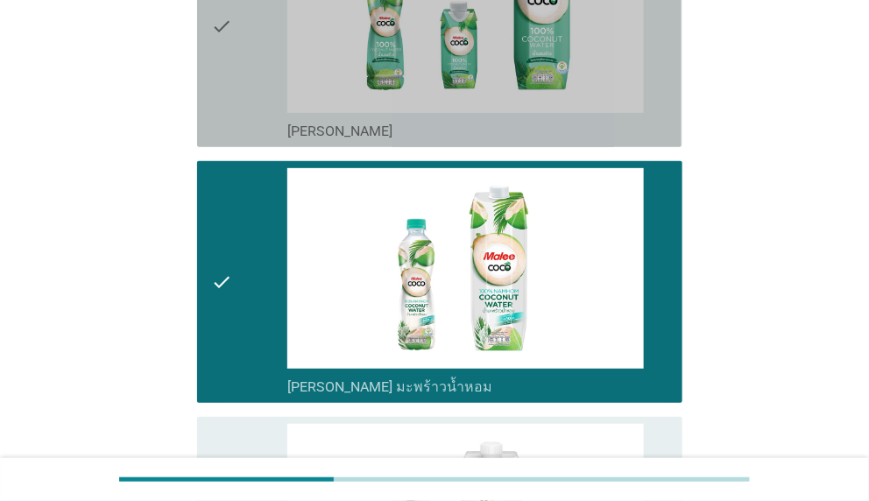
click at [221, 42] on icon "check" at bounding box center [221, 26] width 21 height 228
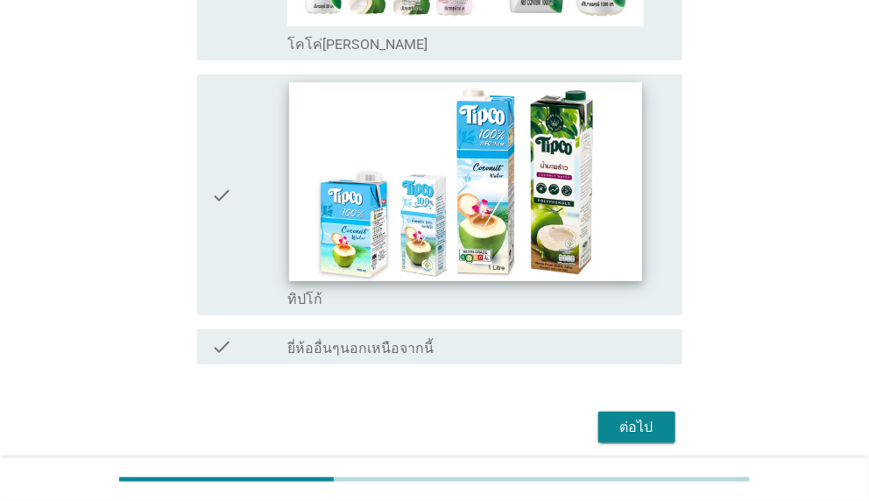
scroll to position [3778, 0]
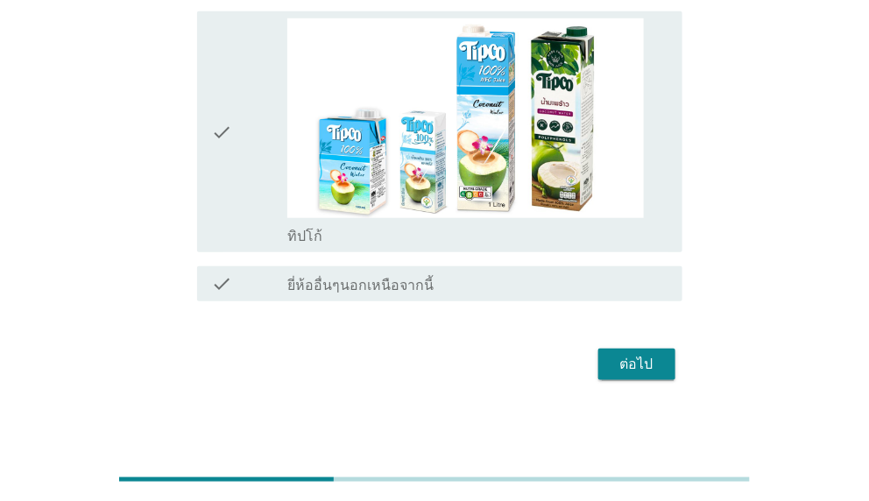
click at [627, 371] on button "ต่อไป" at bounding box center [636, 365] width 77 height 32
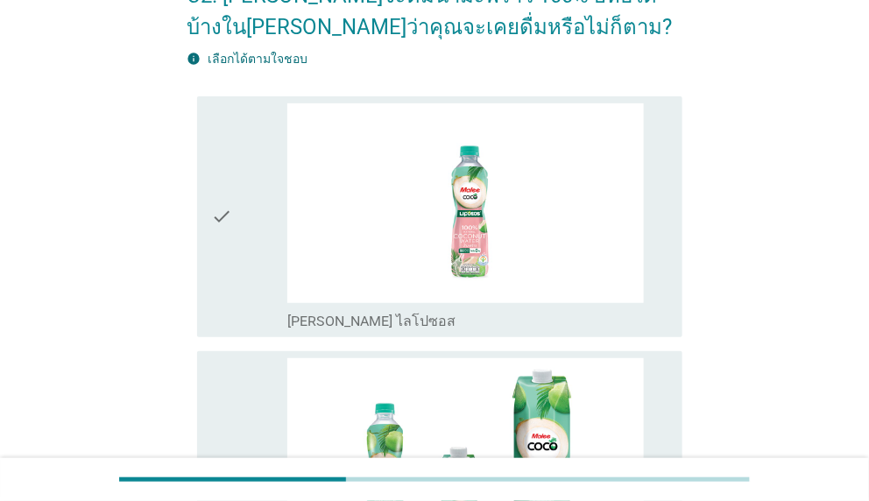
scroll to position [175, 0]
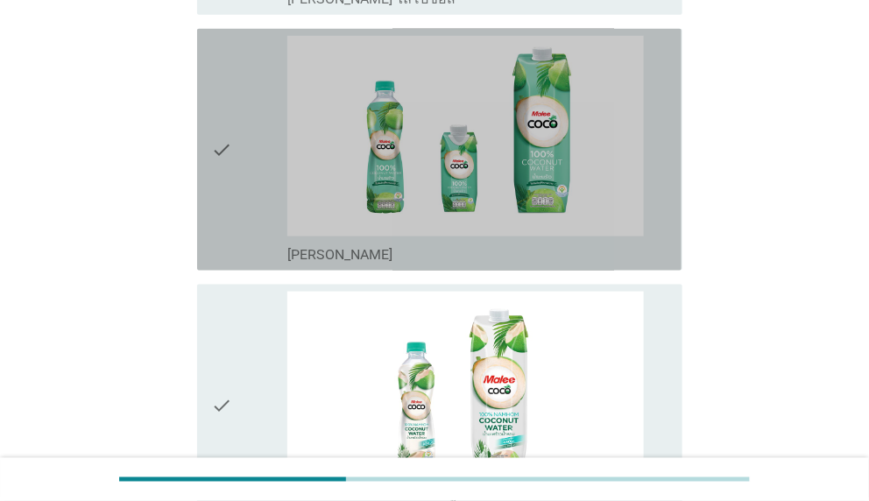
click at [235, 167] on div "check" at bounding box center [249, 150] width 76 height 228
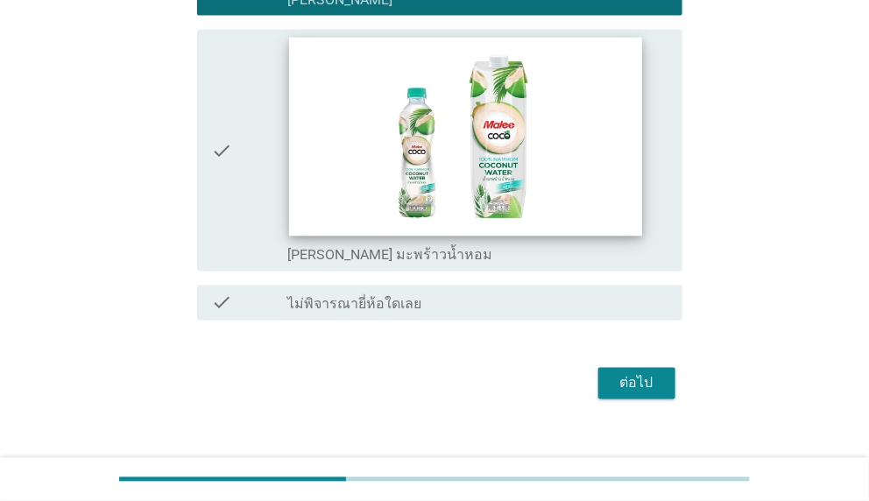
scroll to position [715, 0]
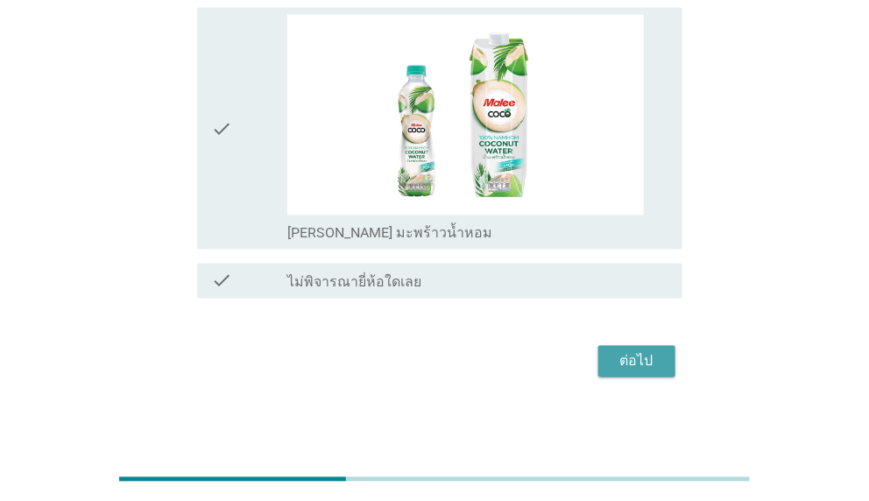
click at [616, 351] on div "ต่อไป" at bounding box center [636, 361] width 49 height 21
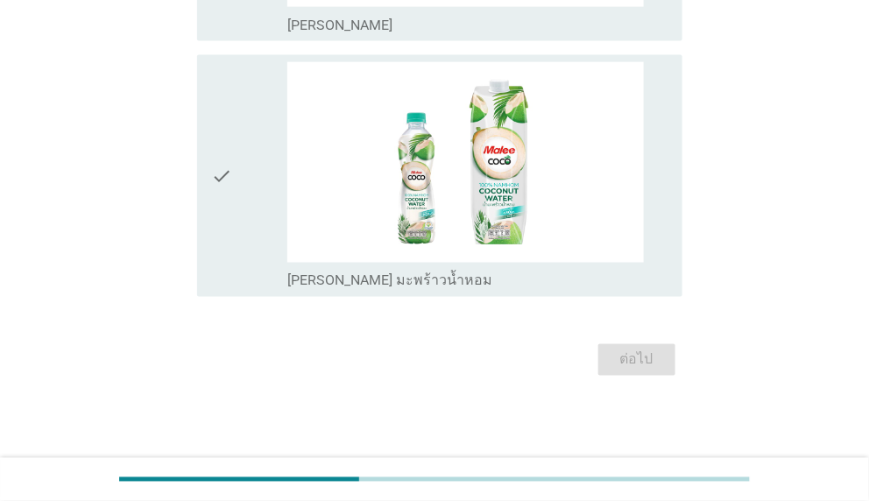
scroll to position [0, 0]
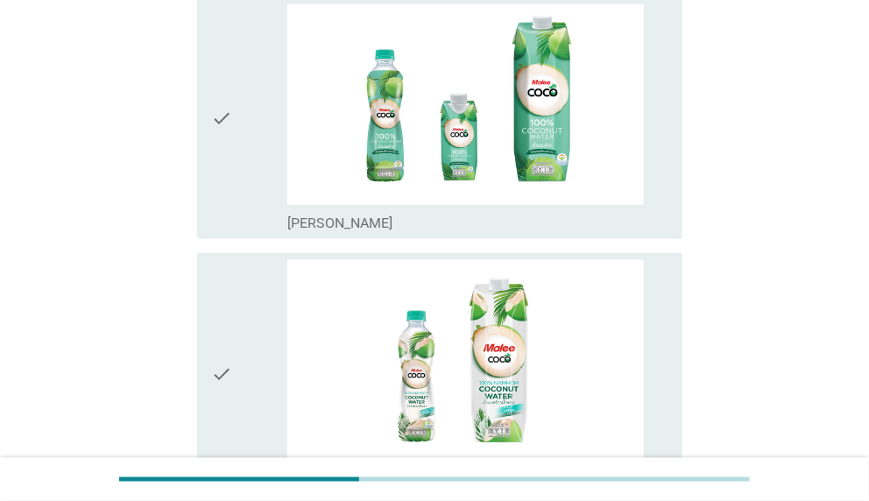
click at [249, 134] on div "check" at bounding box center [249, 118] width 76 height 228
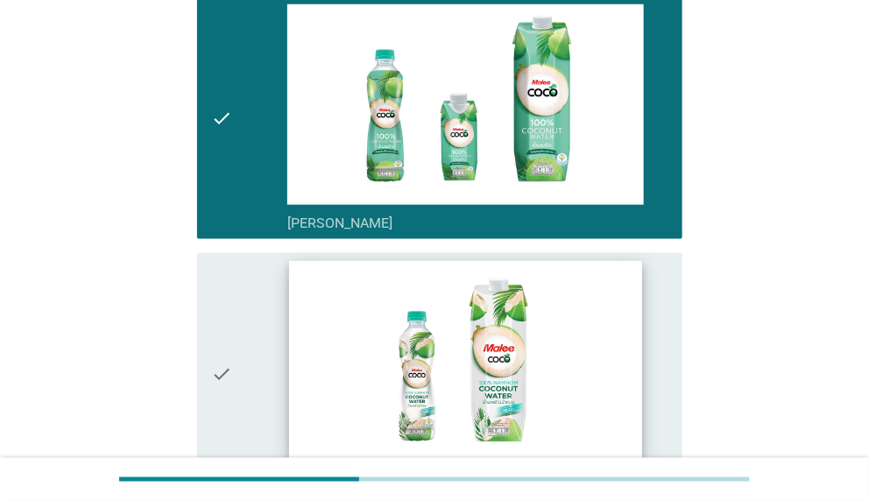
scroll to position [635, 0]
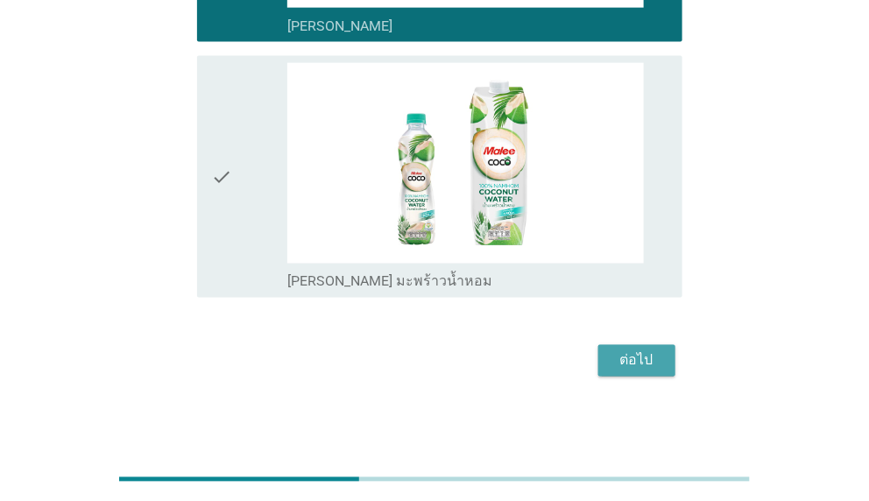
click at [640, 354] on div "ต่อไป" at bounding box center [636, 360] width 49 height 21
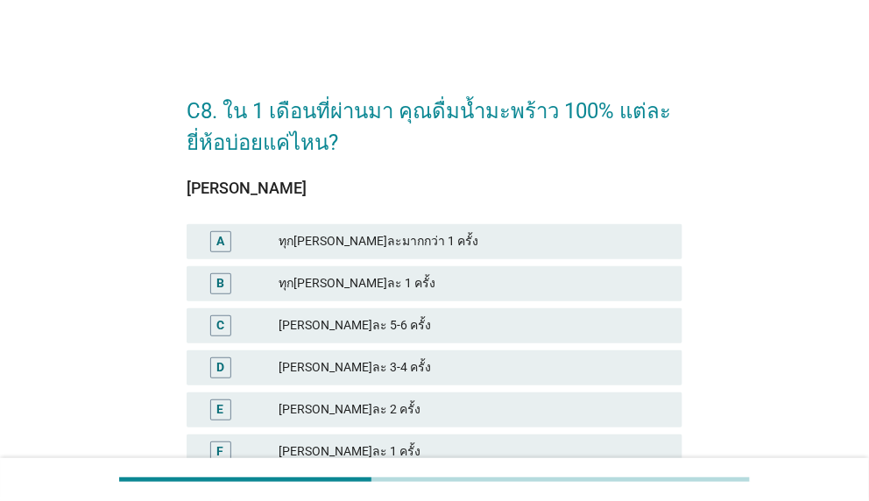
scroll to position [88, 0]
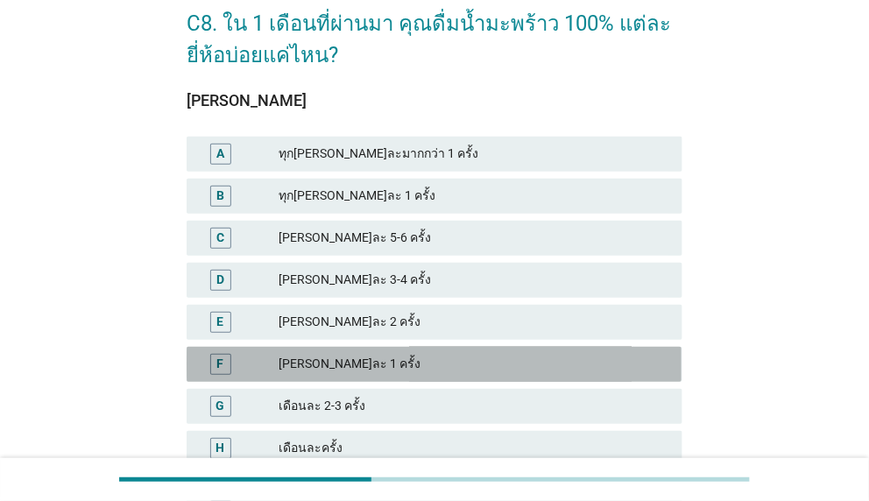
click at [328, 352] on div "F [PERSON_NAME]ละ 1 ครั้ง" at bounding box center [434, 364] width 495 height 35
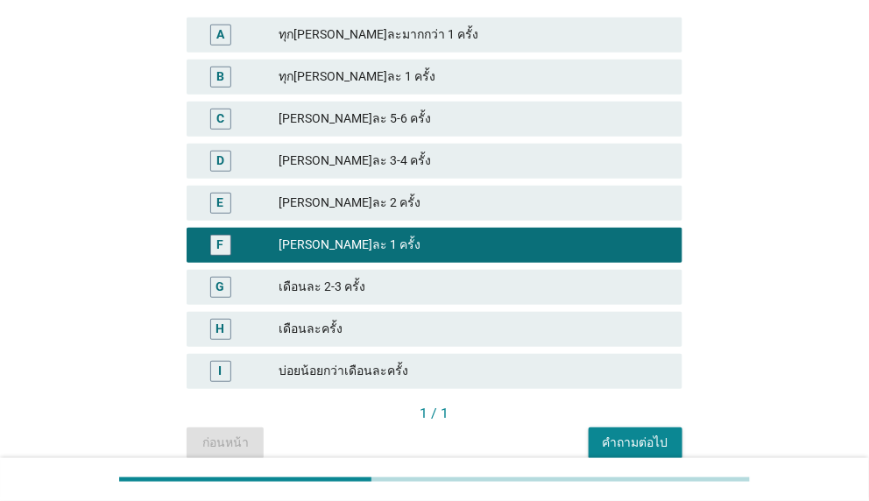
scroll to position [284, 0]
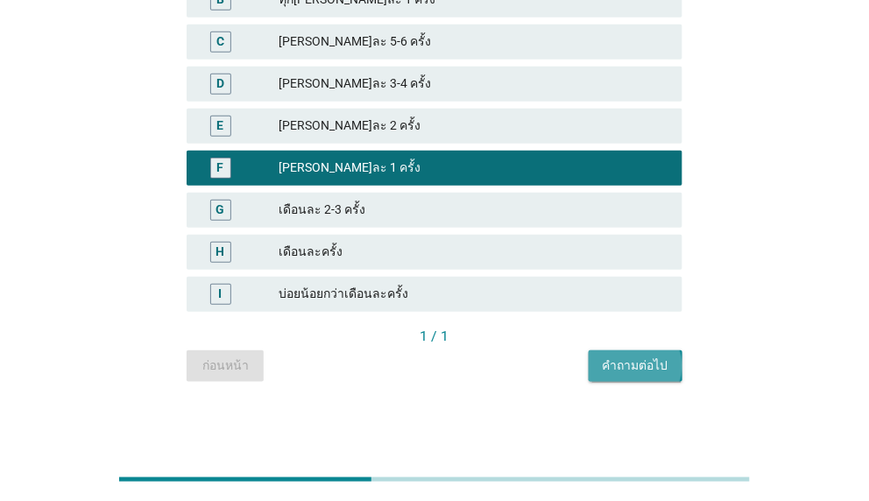
click at [634, 372] on div "คำถามต่อไป" at bounding box center [636, 365] width 66 height 18
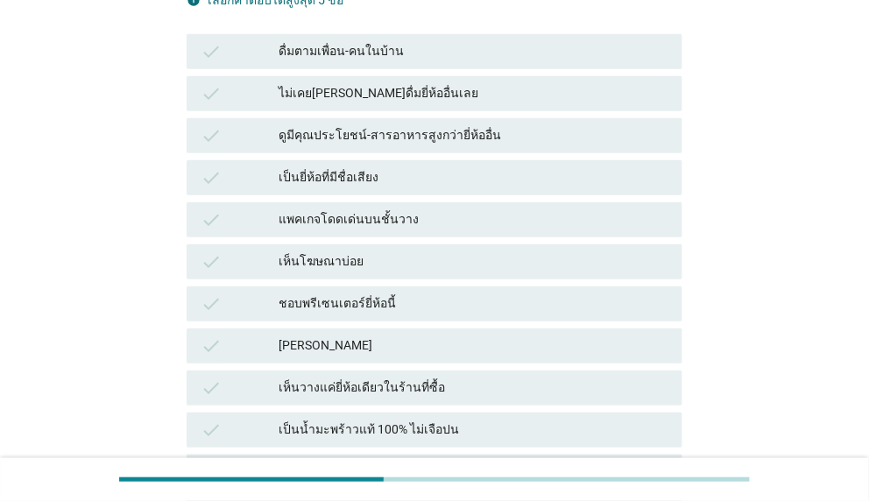
scroll to position [263, 0]
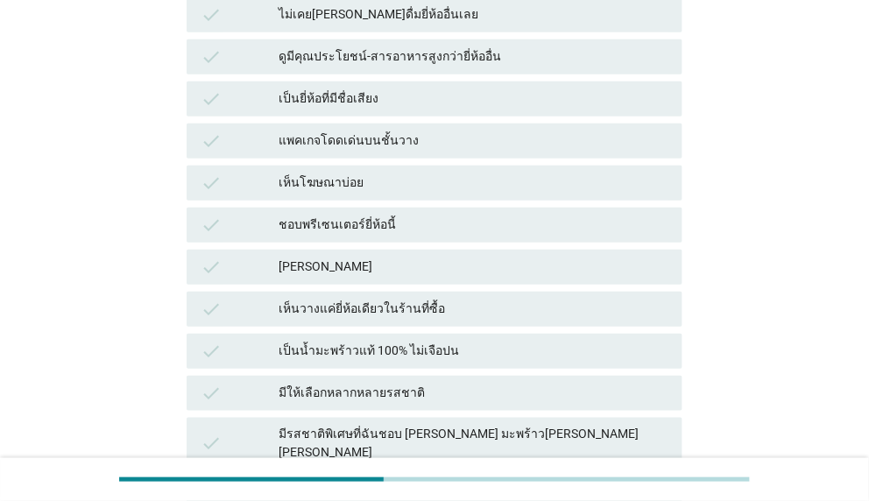
click at [219, 264] on icon "check" at bounding box center [211, 267] width 21 height 21
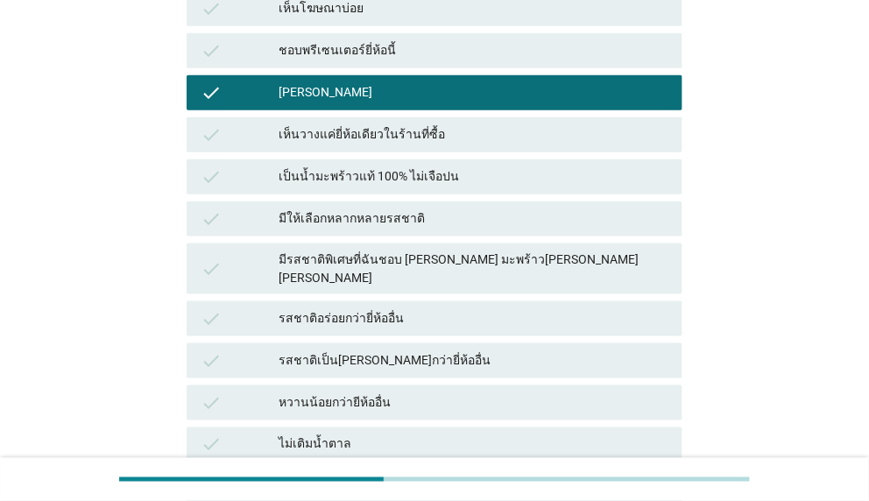
scroll to position [438, 0]
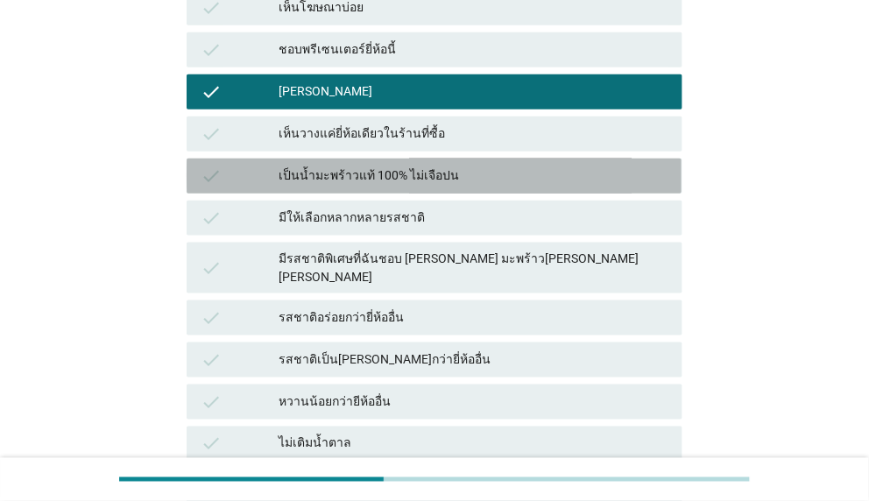
click at [215, 177] on icon "check" at bounding box center [211, 176] width 21 height 21
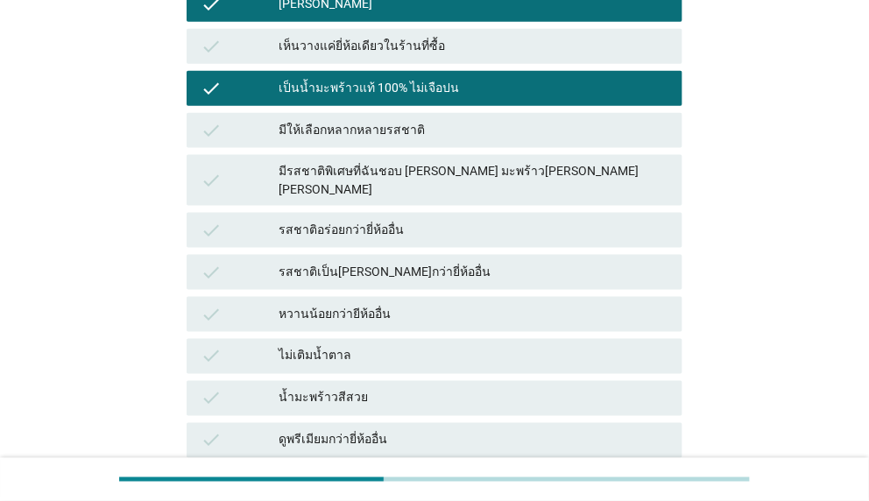
click at [218, 304] on icon "check" at bounding box center [211, 314] width 21 height 21
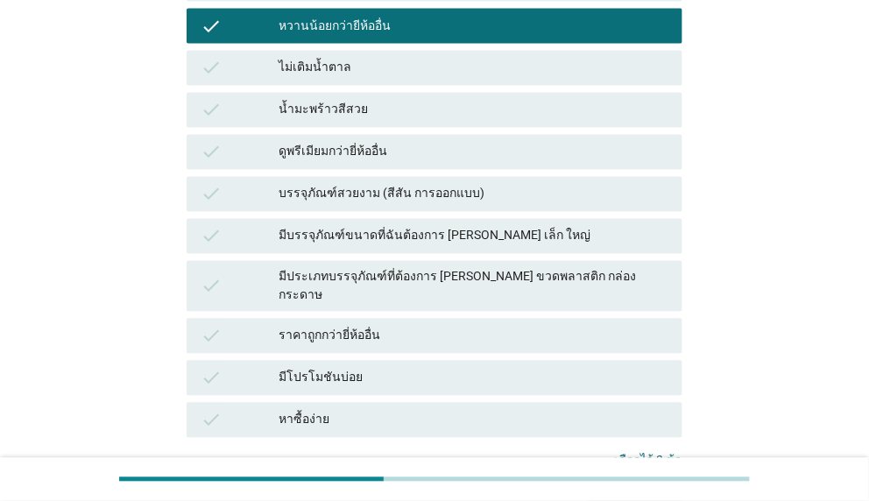
scroll to position [934, 0]
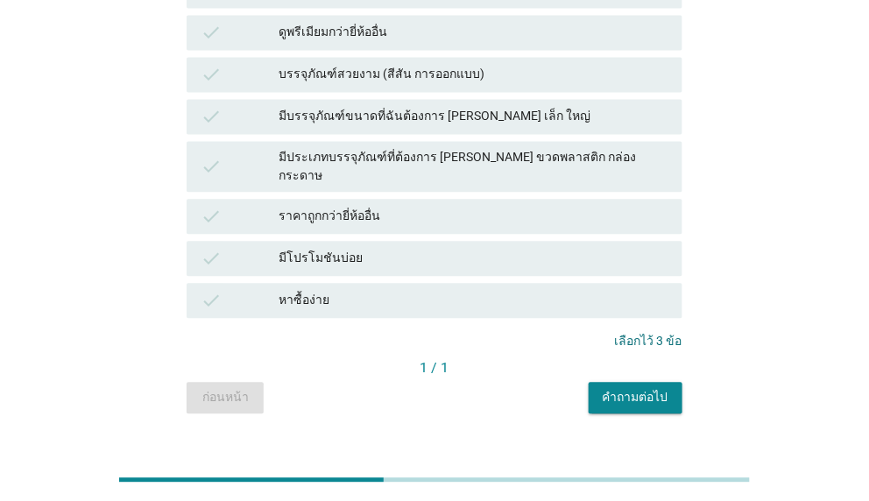
click at [276, 290] on div "check" at bounding box center [240, 300] width 78 height 21
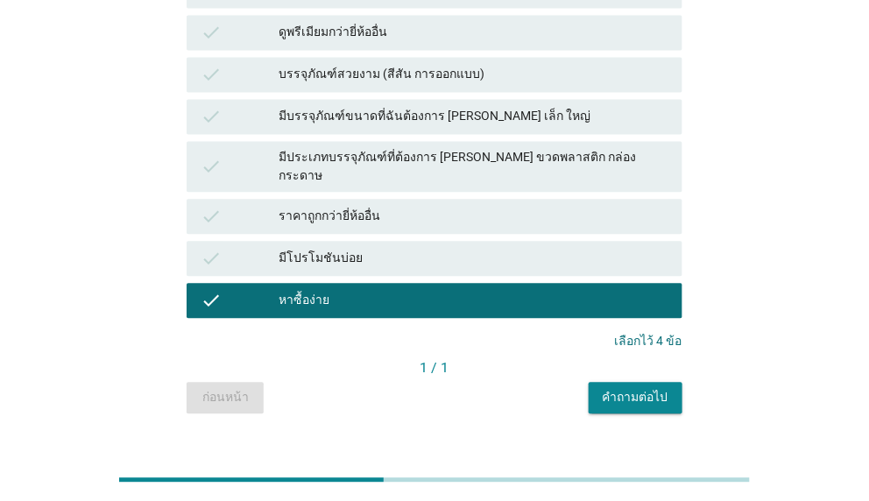
click at [642, 388] on div "คำถามต่อไป" at bounding box center [636, 397] width 66 height 18
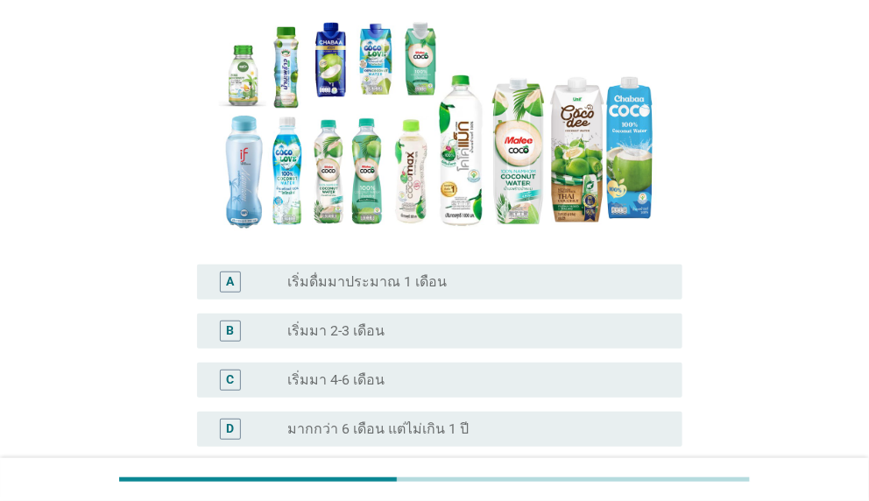
scroll to position [350, 0]
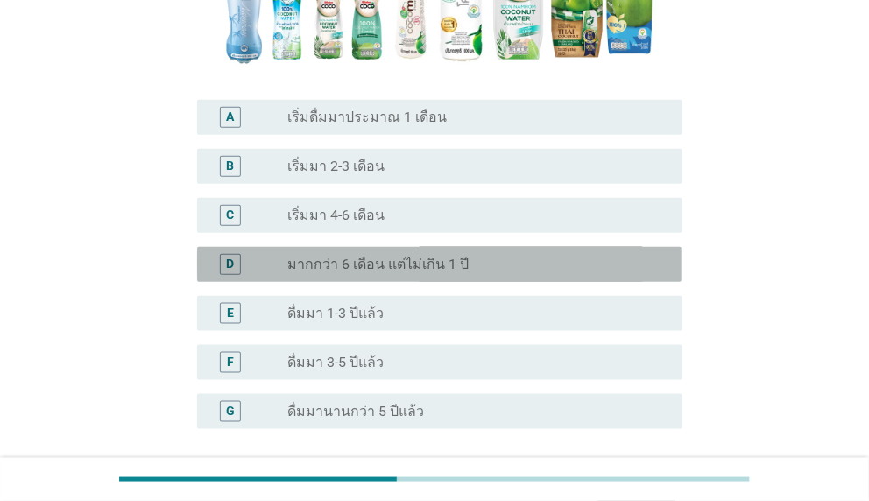
click at [373, 256] on div "radio_button_unchecked มากกว่า 6 เดือน แต่ไม่เกิน 1 ปี" at bounding box center [477, 264] width 380 height 21
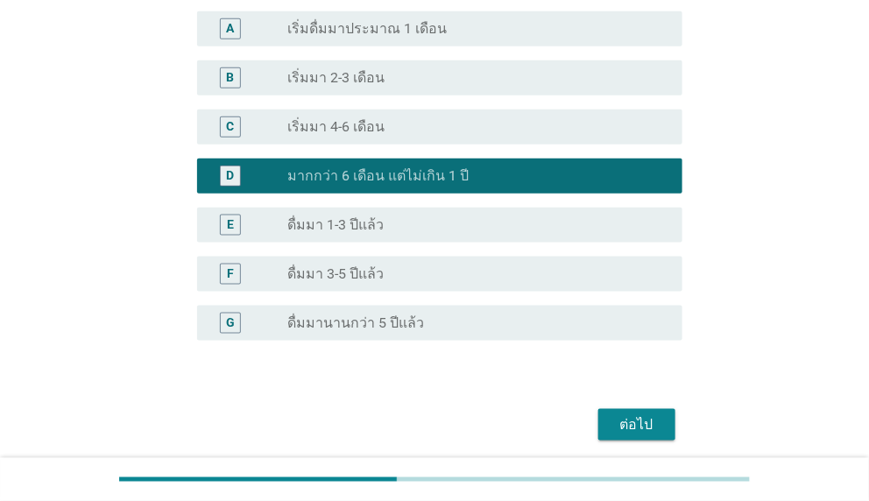
scroll to position [504, 0]
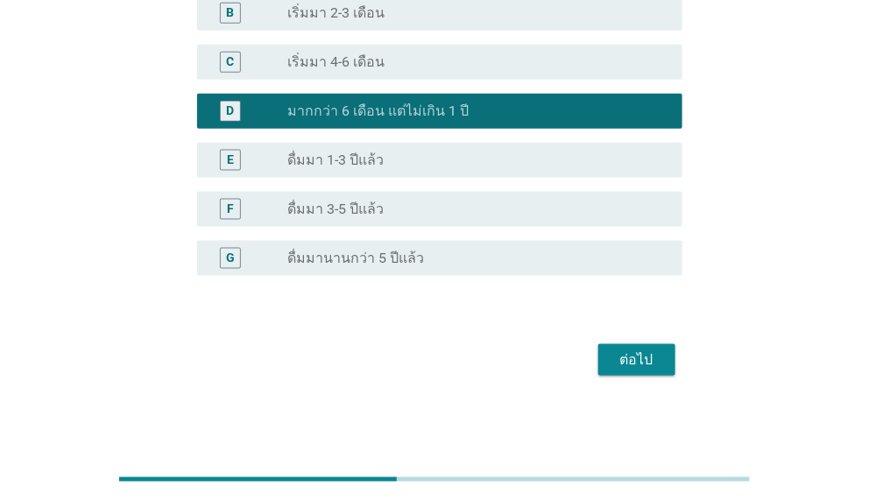
click at [349, 155] on label "ดื่มมา 1-3 ปีแล้ว" at bounding box center [335, 161] width 96 height 18
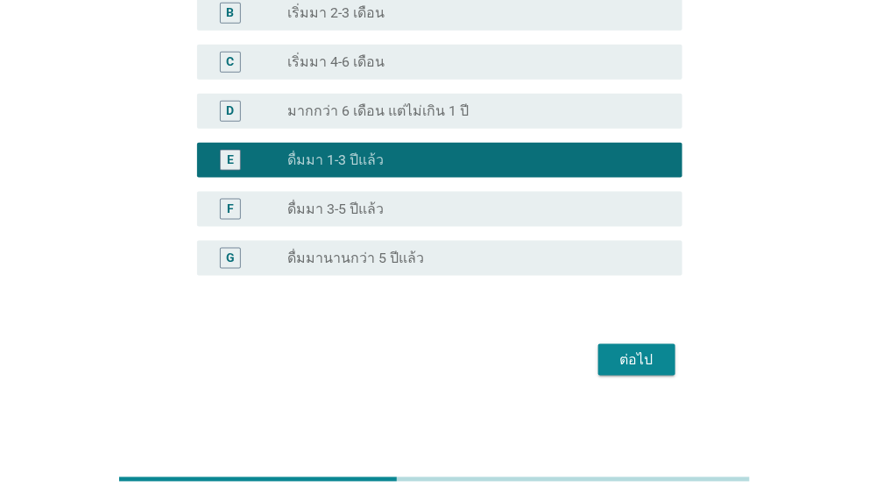
click at [640, 367] on div "ต่อไป" at bounding box center [636, 359] width 49 height 21
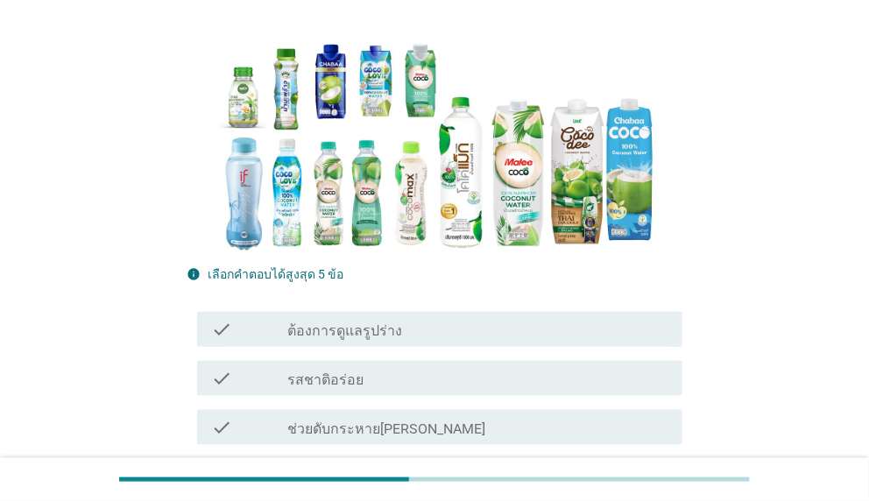
scroll to position [438, 0]
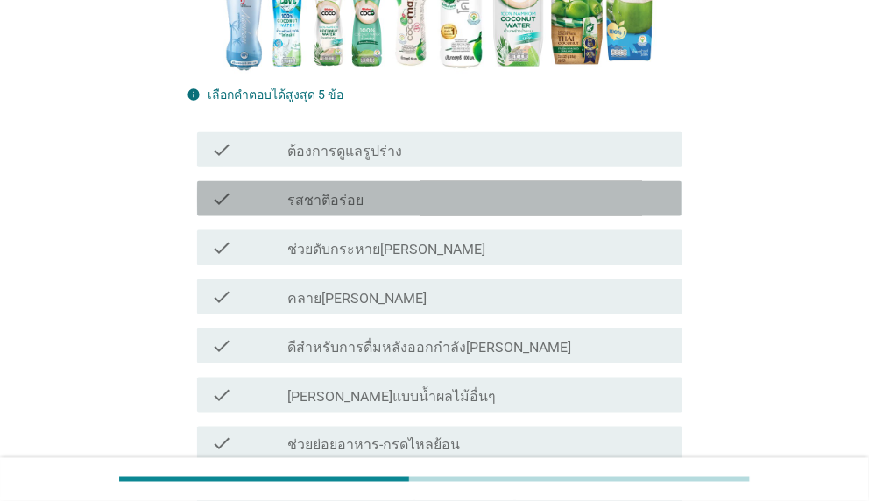
click at [368, 204] on div "check_box_outline_blank รสชาติอร่อย" at bounding box center [477, 198] width 380 height 21
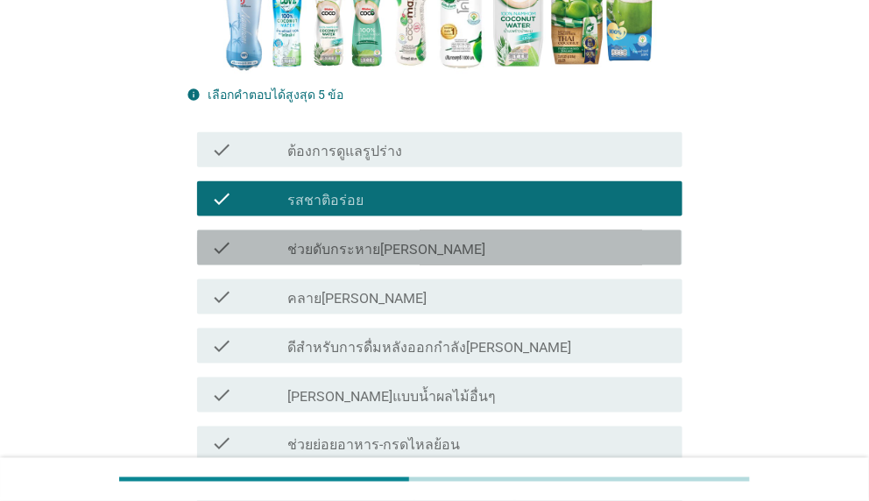
click at [391, 238] on div "check_box_outline_blank ช่วยดับกระหาย[PERSON_NAME]" at bounding box center [477, 247] width 380 height 21
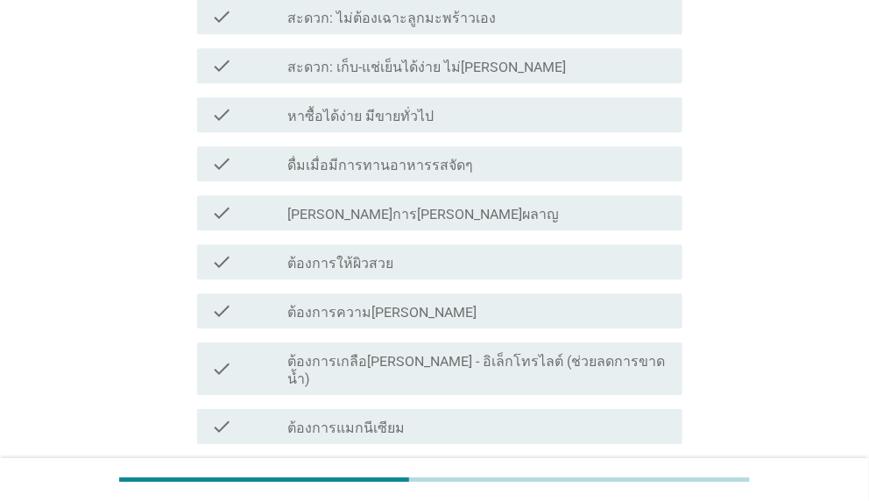
scroll to position [1609, 0]
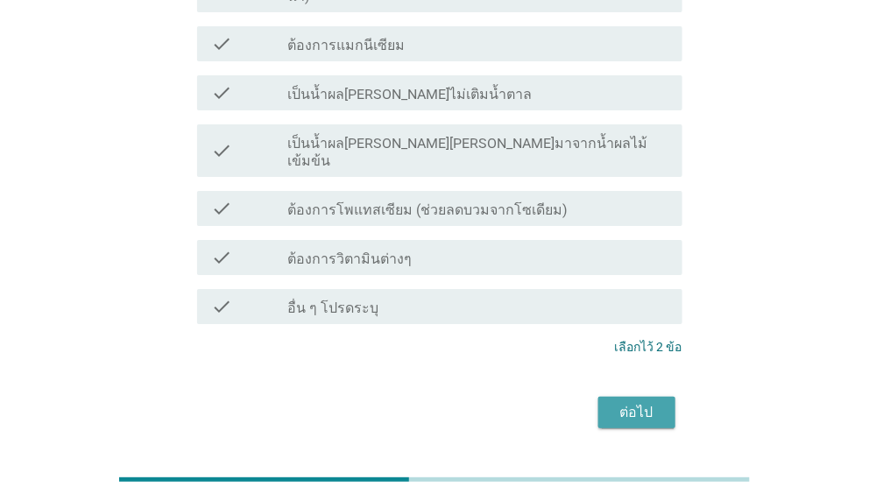
click at [643, 402] on div "ต่อไป" at bounding box center [636, 412] width 49 height 21
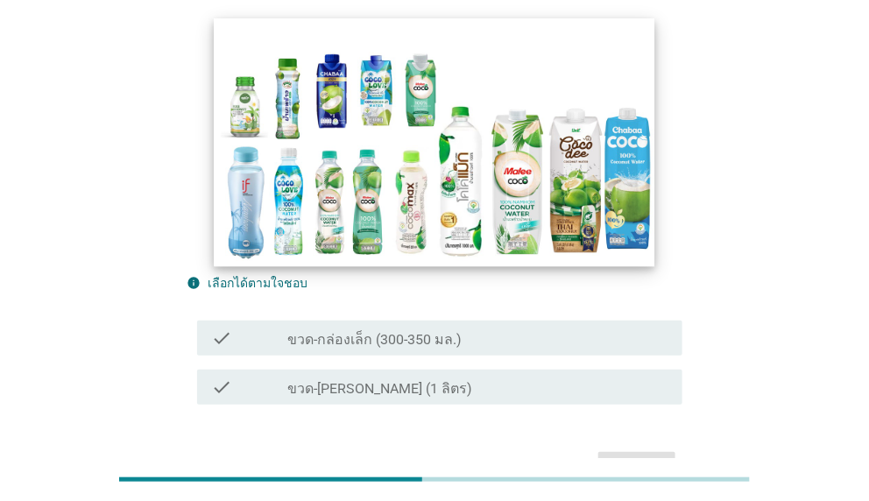
scroll to position [231, 0]
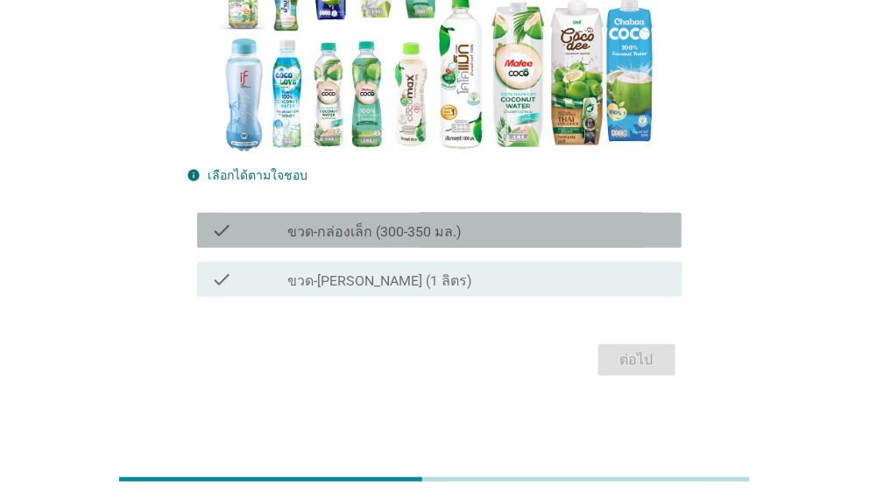
drag, startPoint x: 424, startPoint y: 237, endPoint x: 532, endPoint y: 323, distance: 137.7
click at [425, 237] on label "ขวด-กล่องเล็ก (300-350 มล.)" at bounding box center [374, 232] width 174 height 18
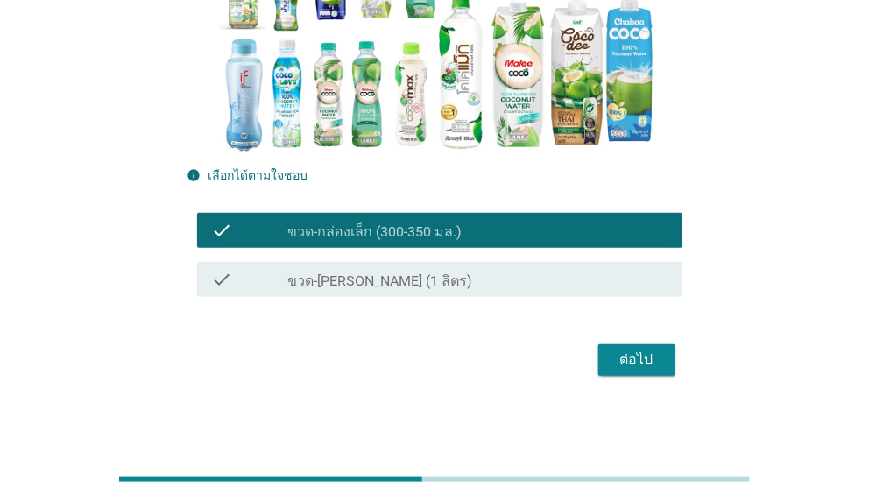
click at [630, 354] on div "ต่อไป" at bounding box center [636, 359] width 49 height 21
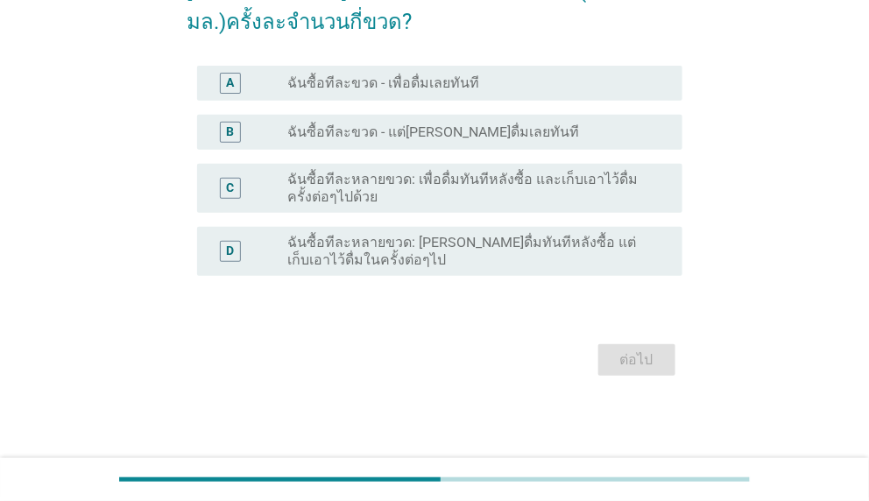
scroll to position [0, 0]
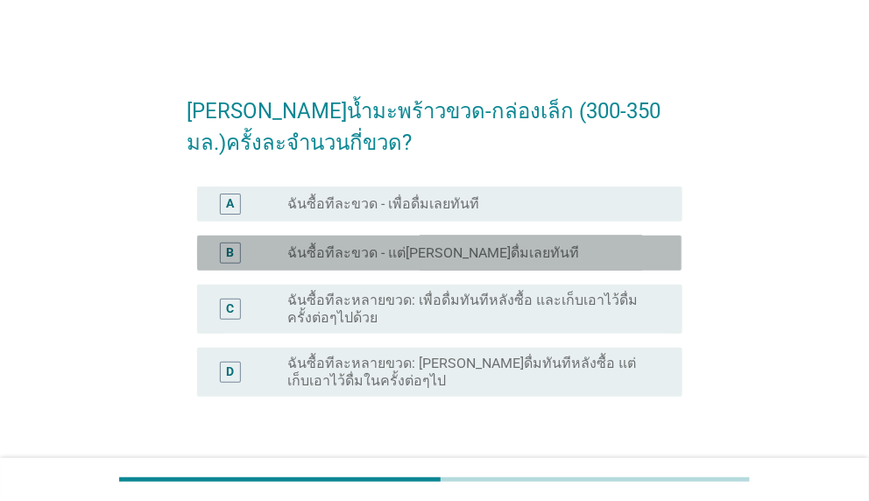
click at [408, 247] on label "ฉันซื้อทีละขวด - แต่[PERSON_NAME]ดื่มเลยทันที" at bounding box center [433, 253] width 292 height 18
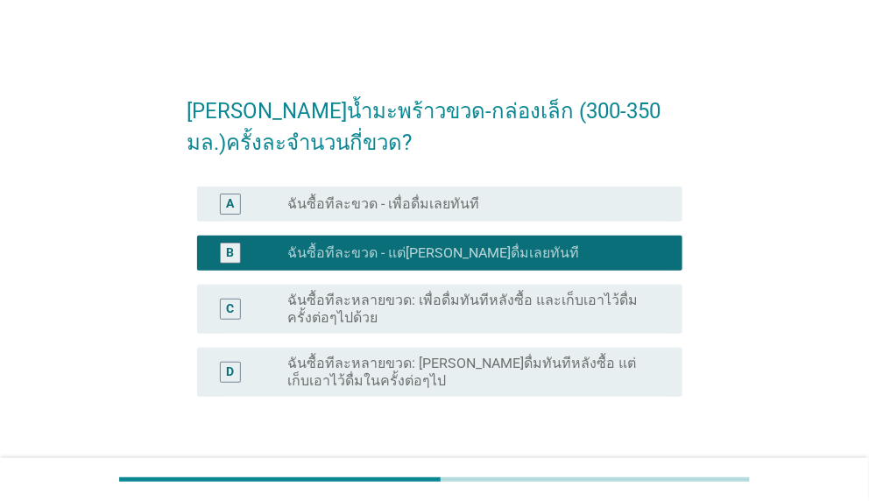
scroll to position [88, 0]
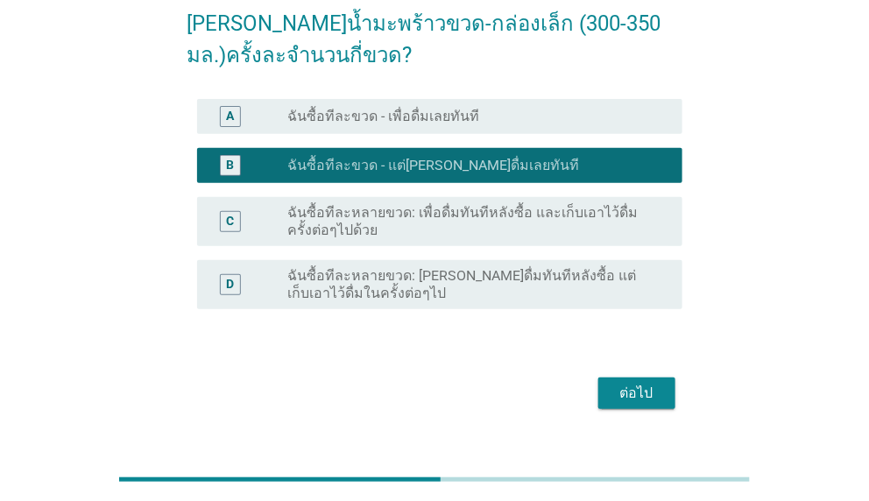
click at [578, 211] on label "ฉันซื้อทีละหลายขวด: เพื่อดื่มทันทีหลังซื้อ และเก็บเอาไว้ดื่มครั้งต่อๆไปด้วย" at bounding box center [470, 221] width 366 height 35
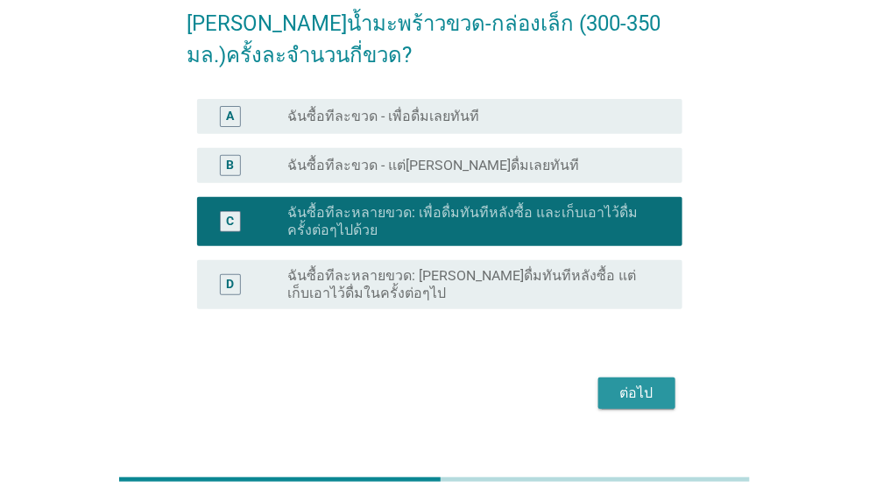
click at [648, 396] on div "ต่อไป" at bounding box center [636, 393] width 49 height 21
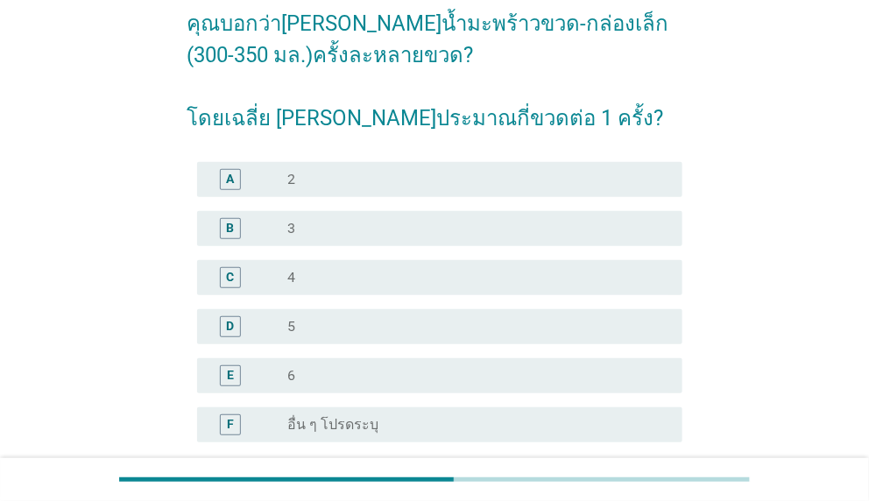
scroll to position [0, 0]
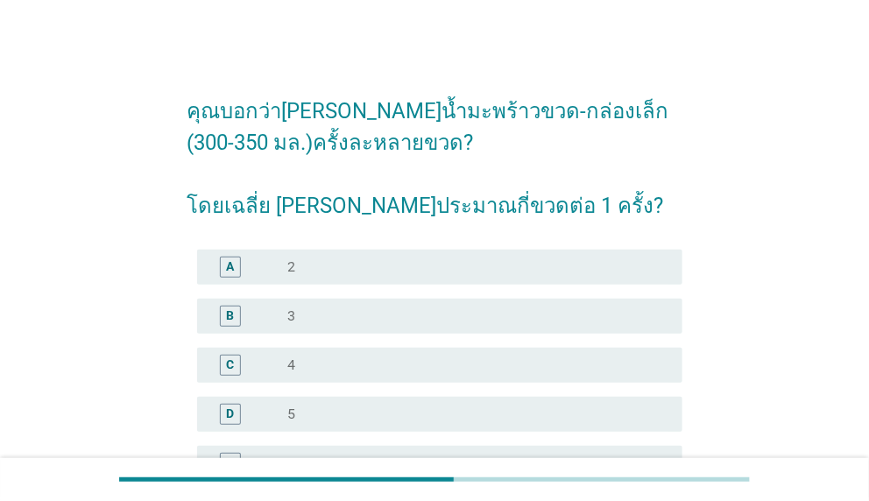
click at [342, 264] on div "radio_button_unchecked 2" at bounding box center [470, 267] width 366 height 18
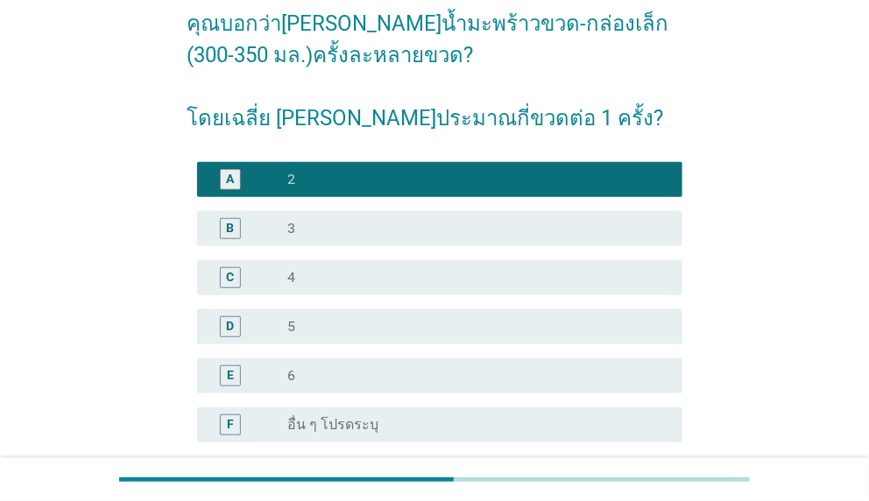
scroll to position [253, 0]
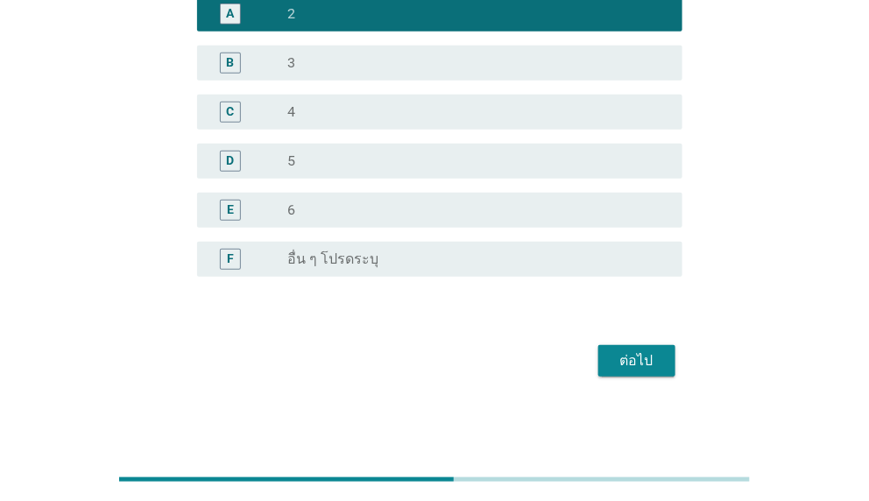
click at [631, 375] on button "ต่อไป" at bounding box center [636, 361] width 77 height 32
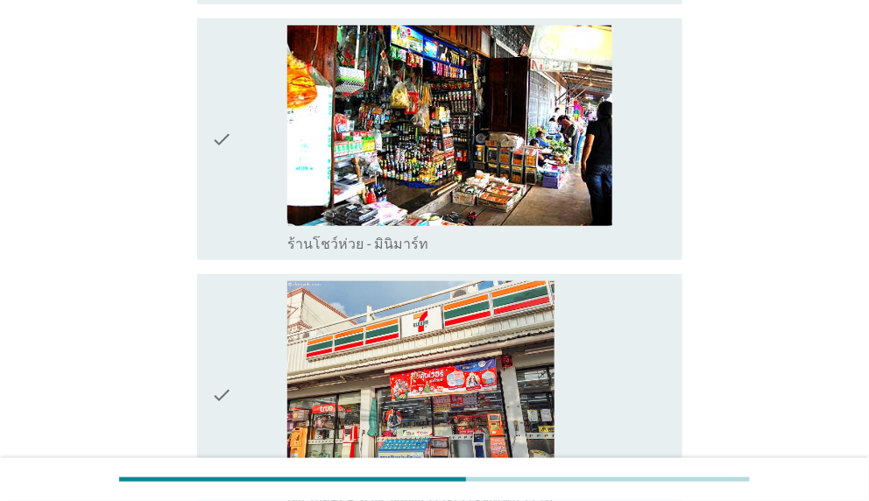
scroll to position [2102, 0]
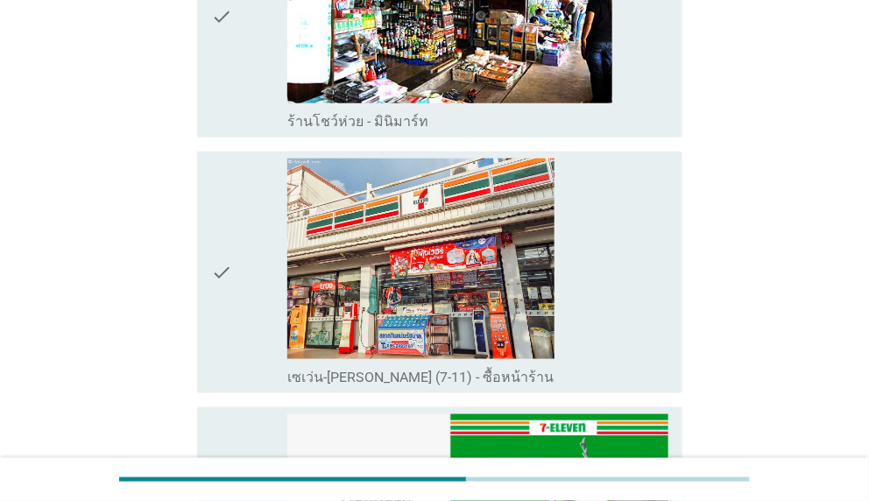
click at [259, 238] on div "check" at bounding box center [249, 273] width 76 height 228
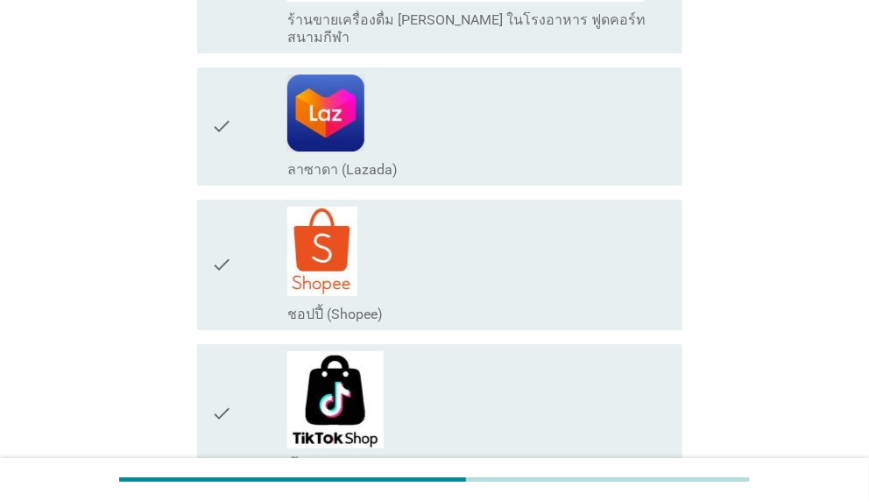
scroll to position [3397, 0]
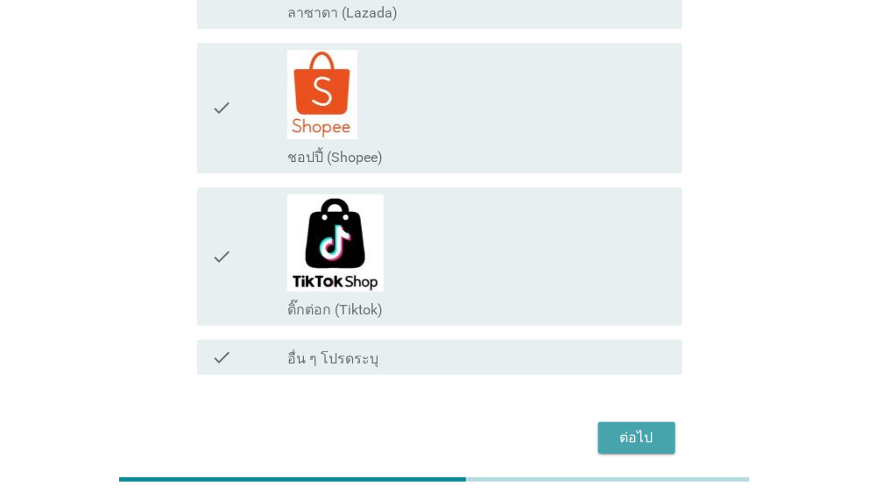
click at [653, 427] on div "ต่อไป" at bounding box center [636, 437] width 49 height 21
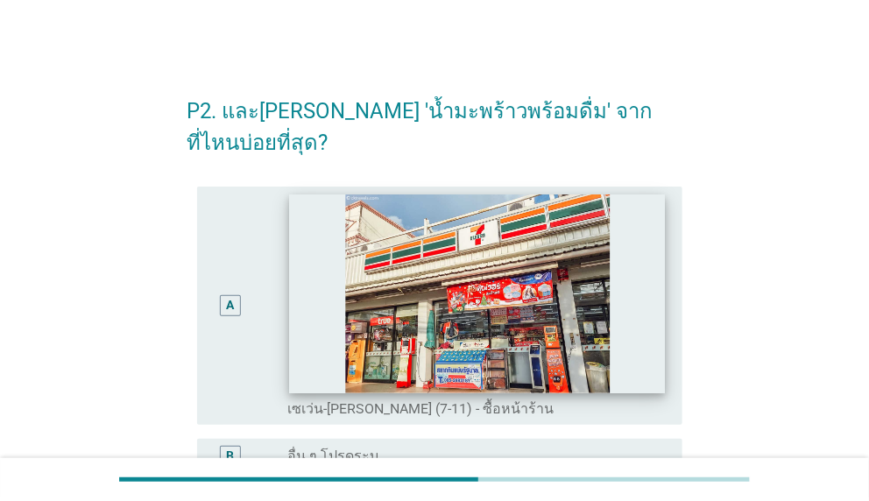
click at [293, 258] on img at bounding box center [477, 293] width 377 height 199
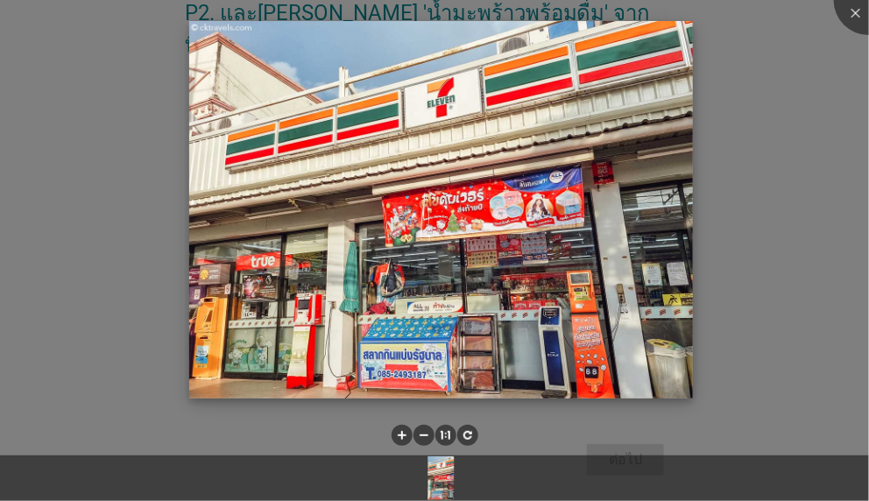
scroll to position [123, 0]
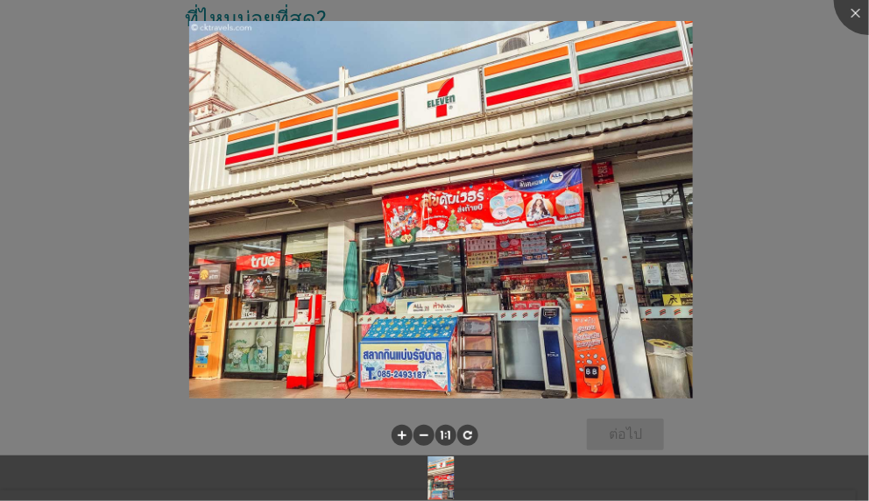
click at [538, 414] on div at bounding box center [434, 250] width 869 height 501
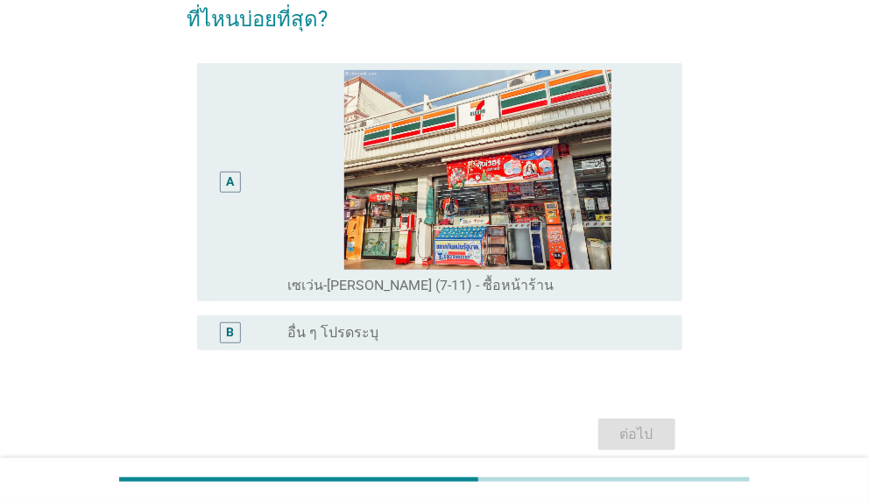
click at [282, 191] on div "A" at bounding box center [249, 182] width 76 height 225
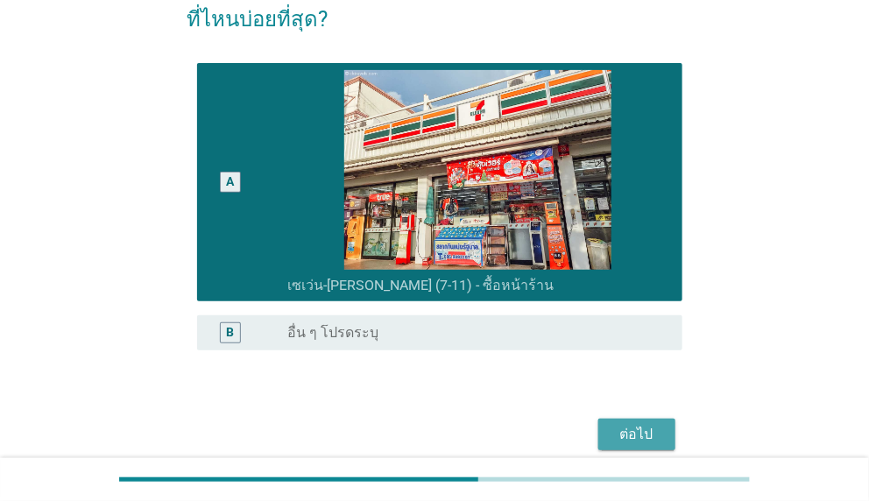
click at [646, 424] on div "ต่อไป" at bounding box center [636, 434] width 49 height 21
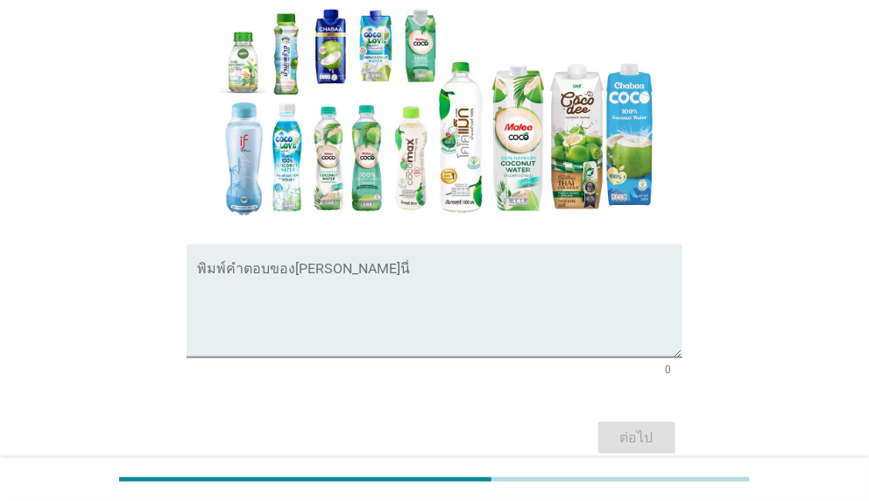
scroll to position [350, 0]
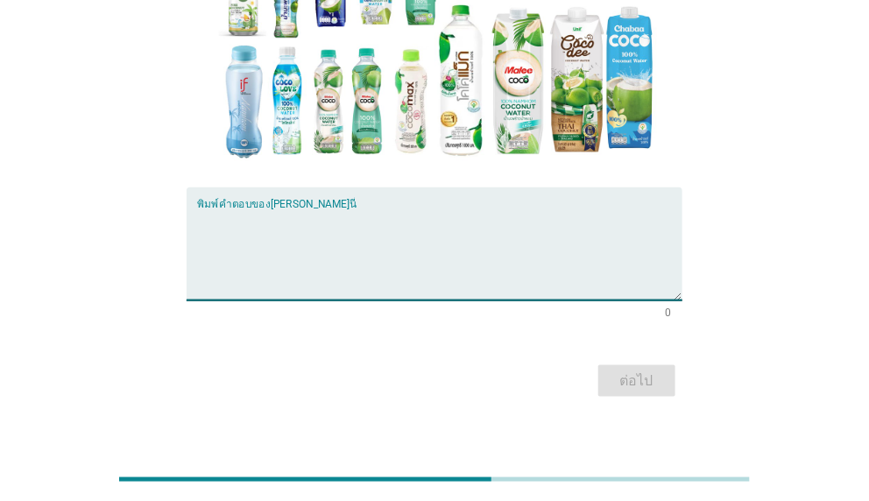
click at [417, 234] on textarea "พิมพ์คำตอบของคุณ ที่นี่" at bounding box center [439, 254] width 484 height 92
type textarea "ไม่มีค่ะ"
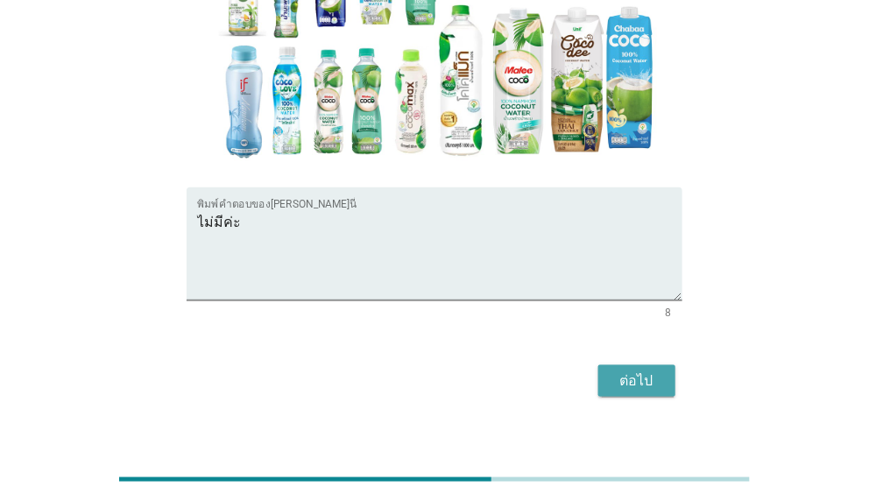
click at [613, 377] on div "ต่อไป" at bounding box center [636, 380] width 49 height 21
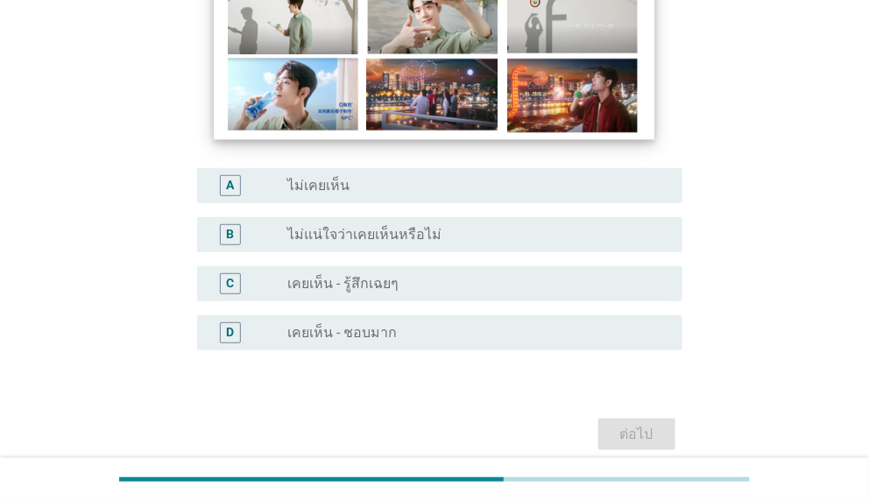
scroll to position [263, 0]
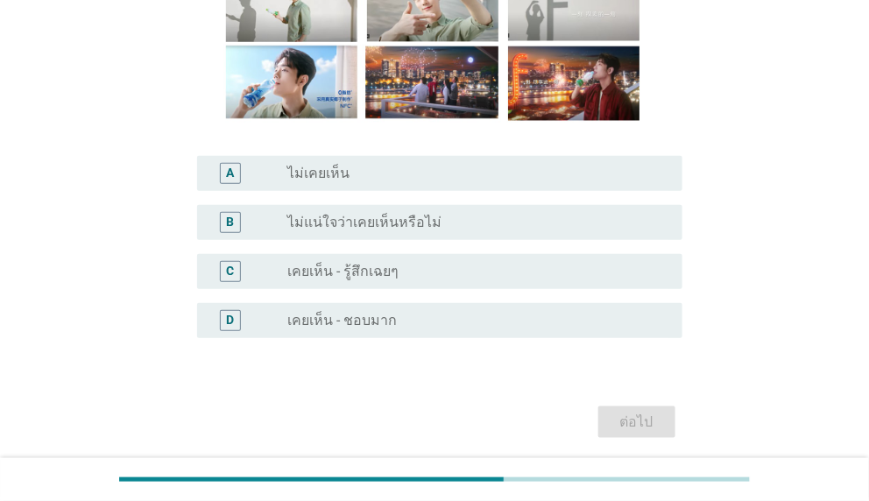
click at [386, 222] on label "ไม่แน่ใจว่าเคยเห็นหรือไม่" at bounding box center [364, 223] width 154 height 18
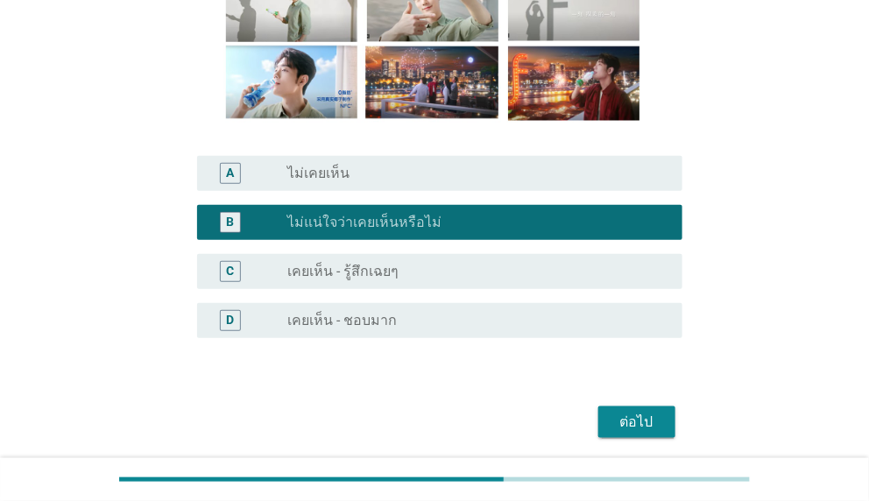
click at [633, 427] on div "ต่อไป" at bounding box center [636, 422] width 49 height 21
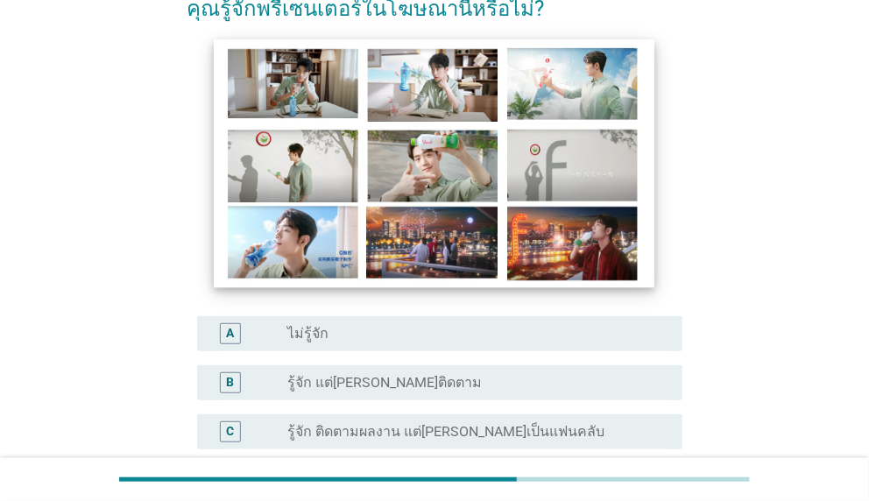
scroll to position [175, 0]
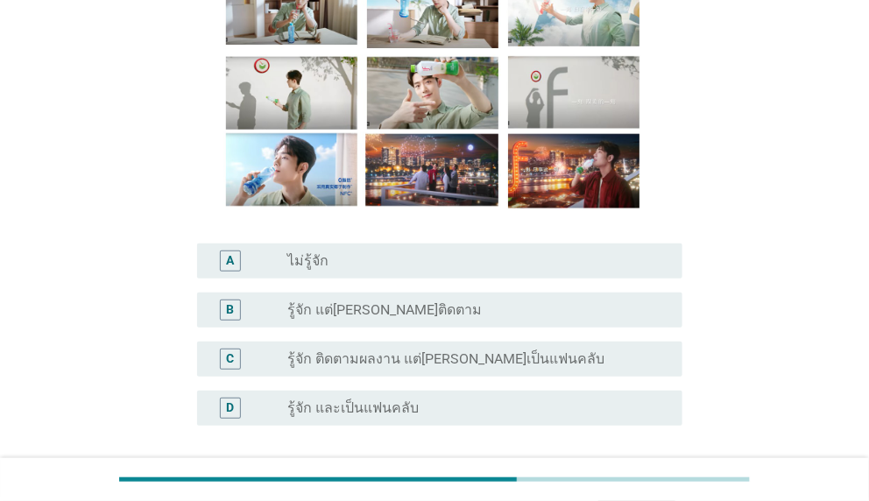
click at [416, 247] on div "A radio_button_unchecked ไม่รู้จัก" at bounding box center [439, 260] width 484 height 35
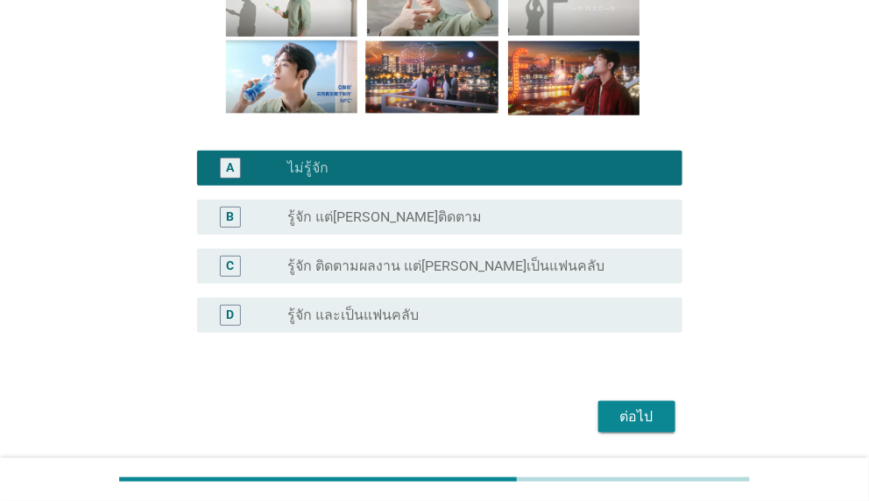
scroll to position [325, 0]
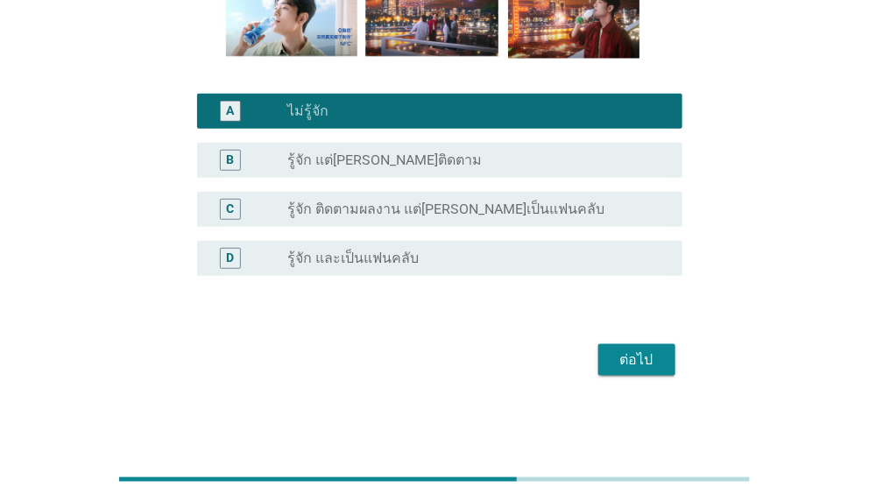
click at [631, 362] on div "ต่อไป" at bounding box center [636, 359] width 49 height 21
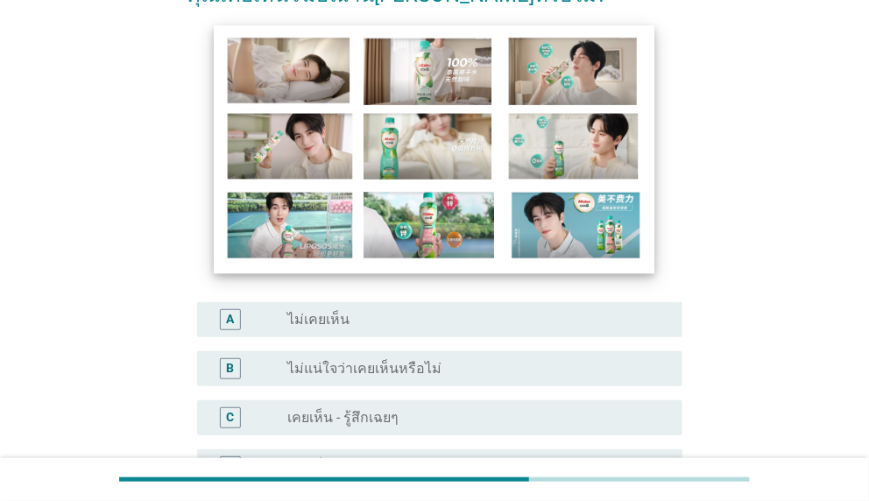
scroll to position [175, 0]
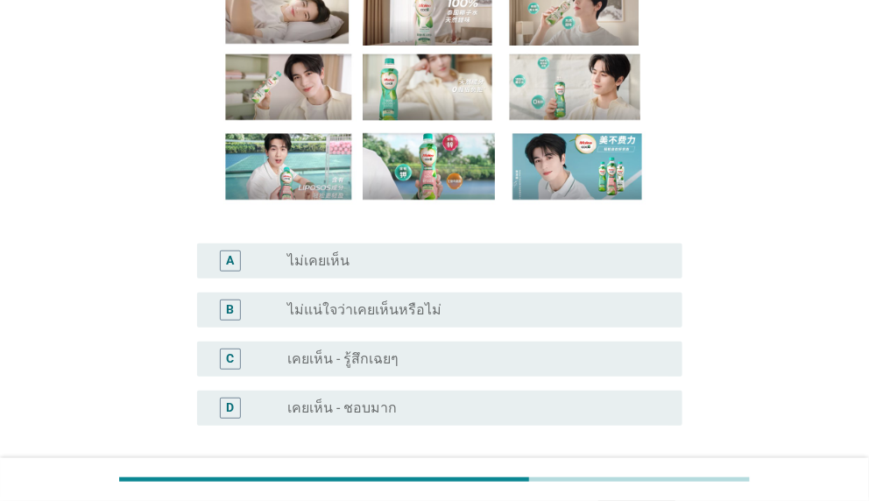
click at [475, 314] on div "radio_button_unchecked ไม่แน่ใจว่าเคยเห็นหรือไม่" at bounding box center [470, 310] width 366 height 18
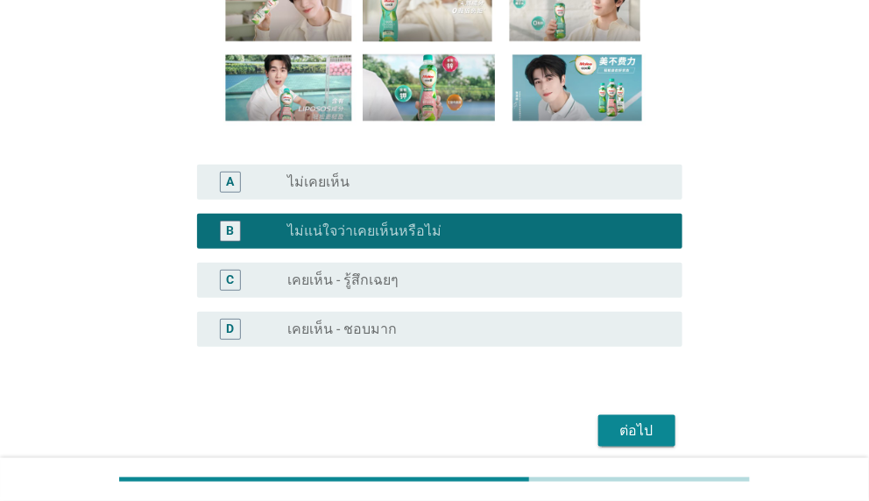
scroll to position [325, 0]
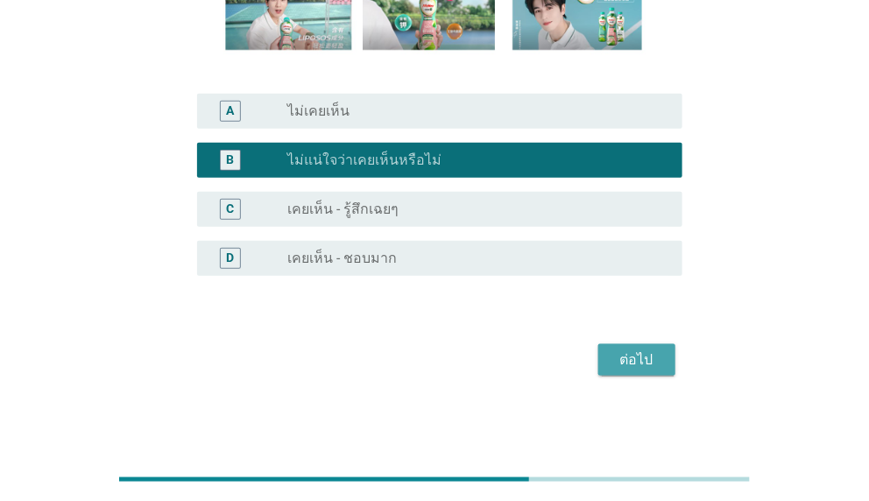
click at [663, 358] on button "ต่อไป" at bounding box center [636, 360] width 77 height 32
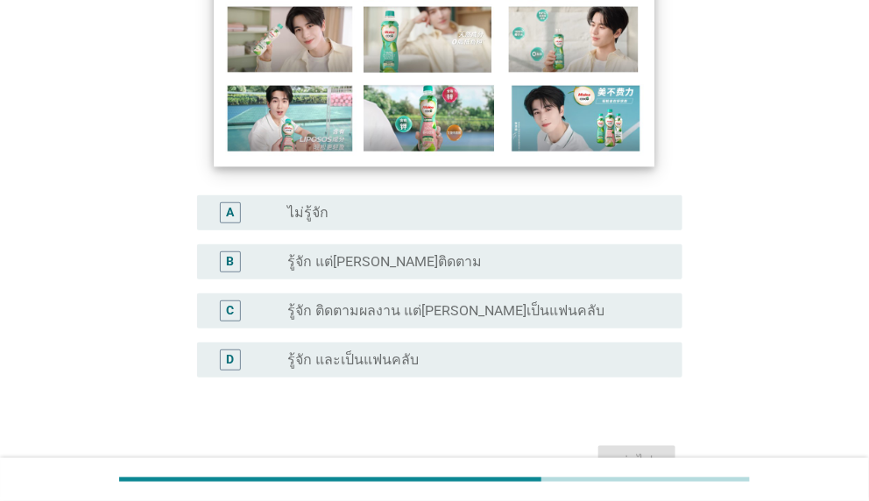
scroll to position [263, 0]
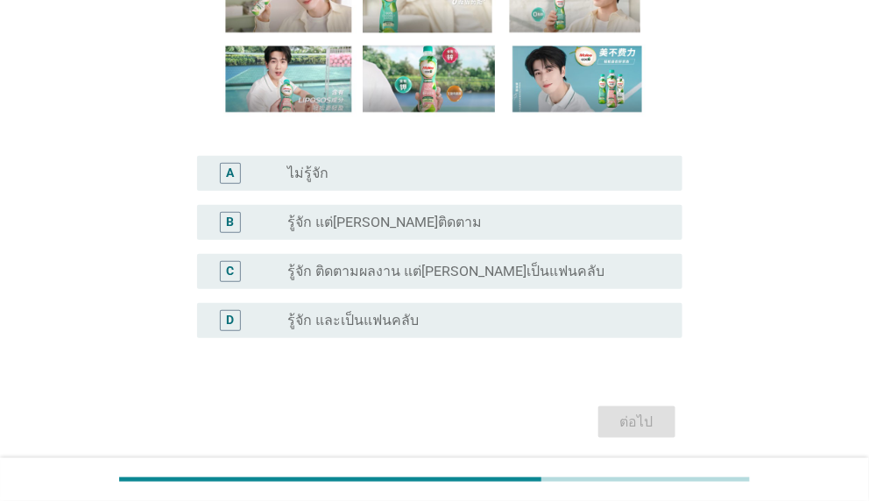
click at [324, 166] on label "ไม่รู้จัก" at bounding box center [307, 174] width 41 height 18
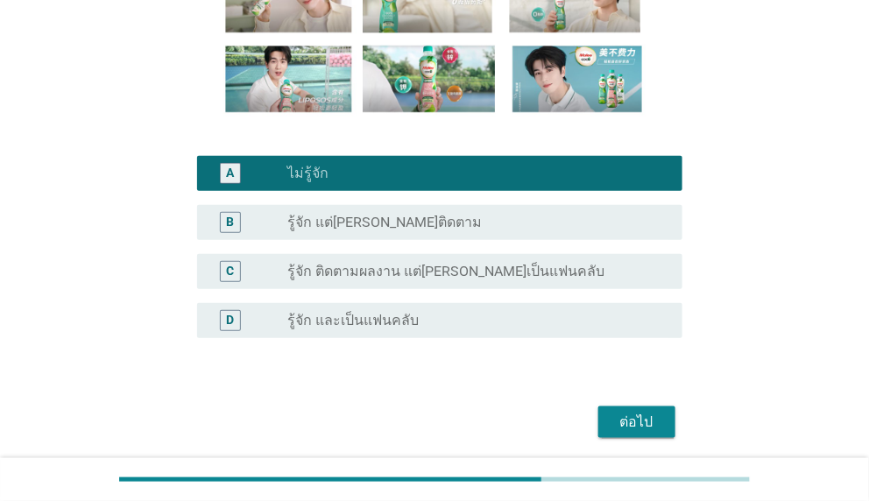
click at [668, 431] on button "ต่อไป" at bounding box center [636, 422] width 77 height 32
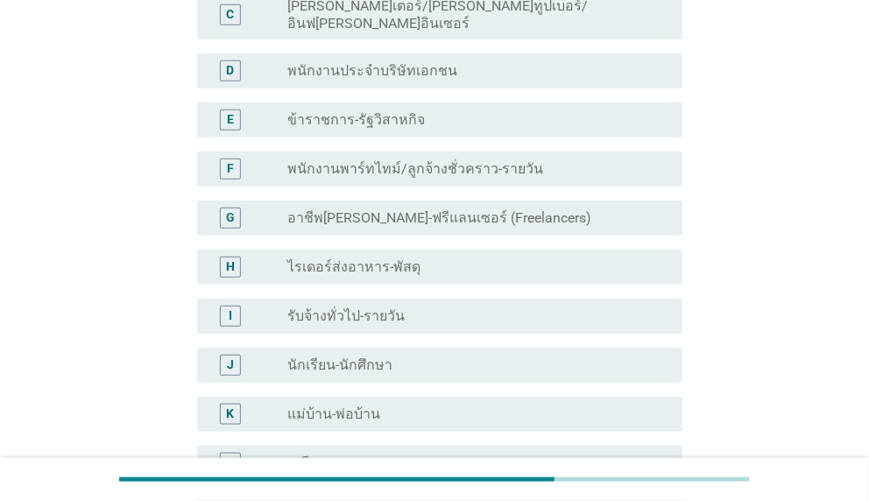
scroll to position [0, 0]
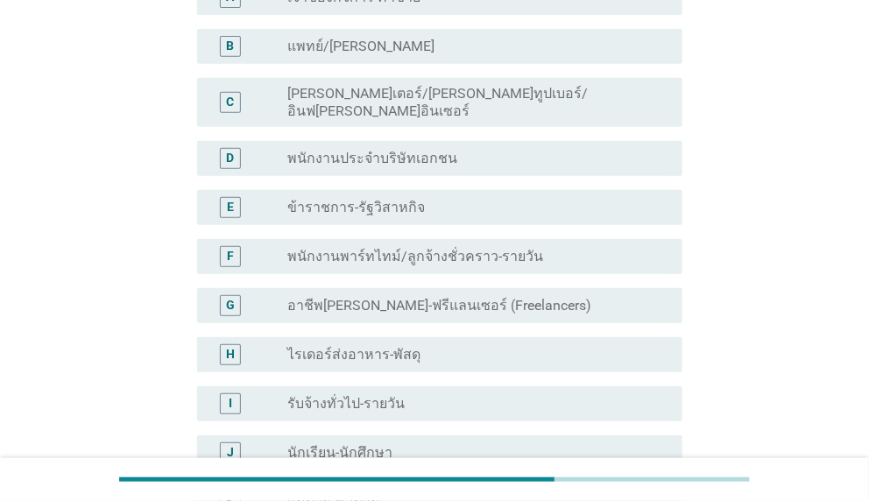
click at [392, 199] on label "ข้าราชการ-รัฐวิสาหกิจ" at bounding box center [356, 208] width 138 height 18
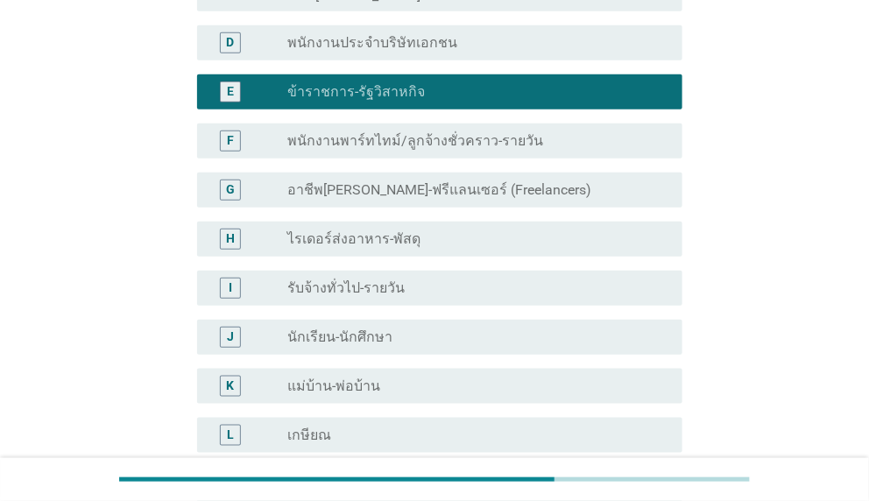
scroll to position [551, 0]
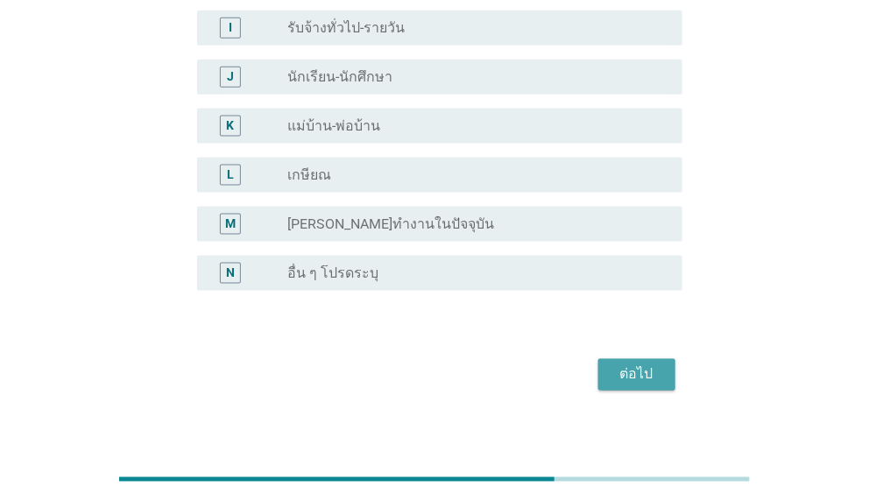
click at [644, 364] on div "ต่อไป" at bounding box center [636, 374] width 49 height 21
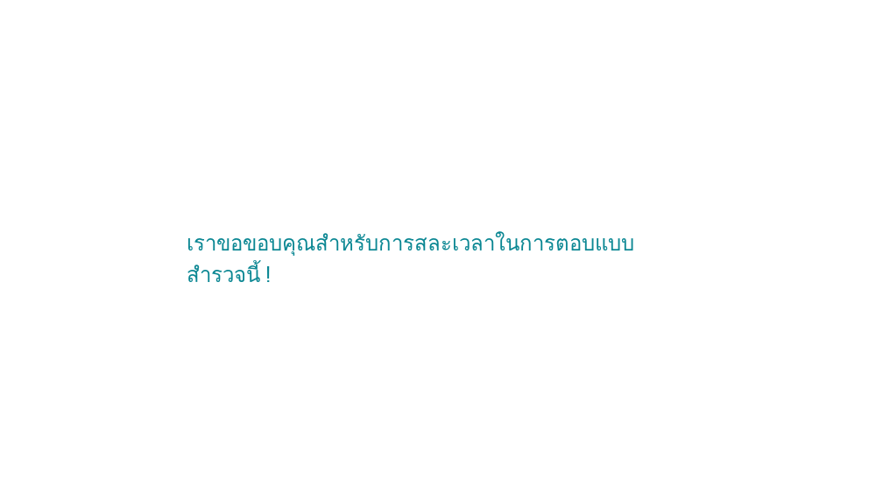
scroll to position [0, 0]
